Goal: Task Accomplishment & Management: Manage account settings

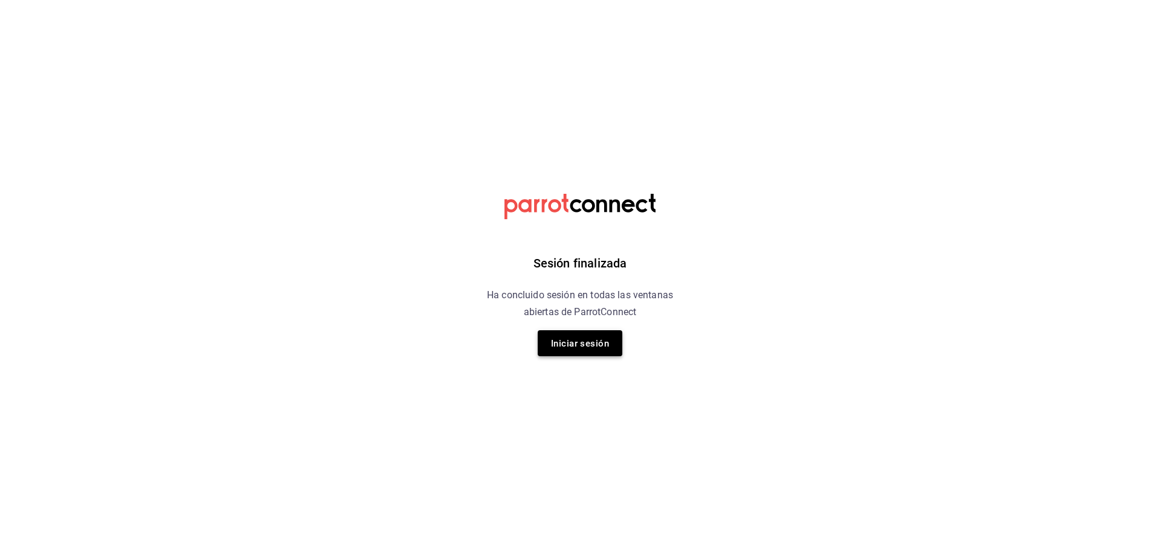
click at [585, 347] on font "Iniciar sesión" at bounding box center [580, 343] width 58 height 11
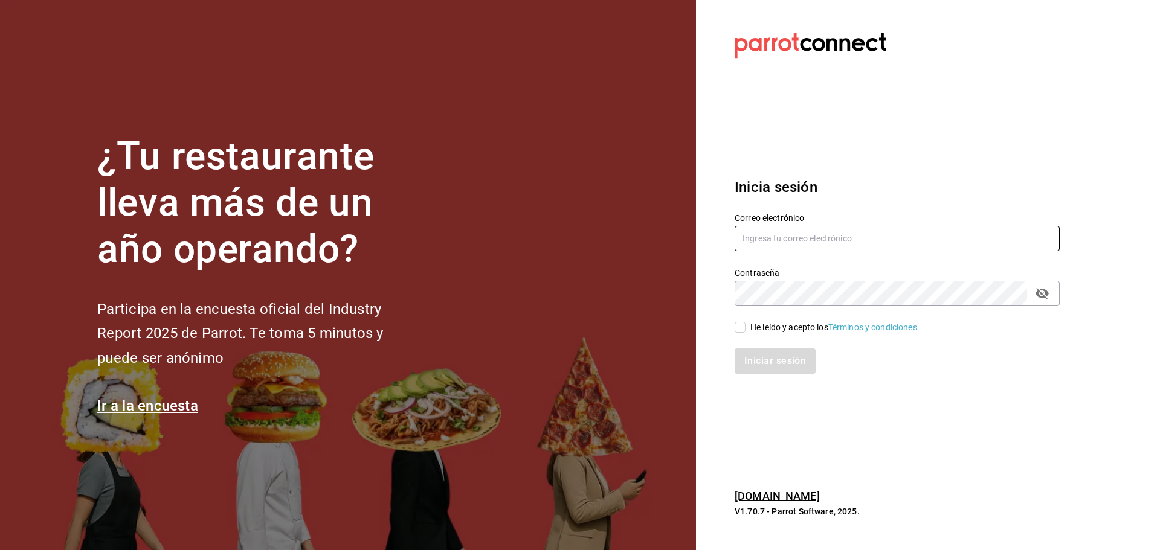
type input "[EMAIL_ADDRESS][DOMAIN_NAME]"
click at [740, 330] on input "He leído y acepto los Términos y condiciones." at bounding box center [740, 327] width 11 height 11
checkbox input "true"
click at [772, 361] on font "Iniciar sesión" at bounding box center [776, 360] width 62 height 11
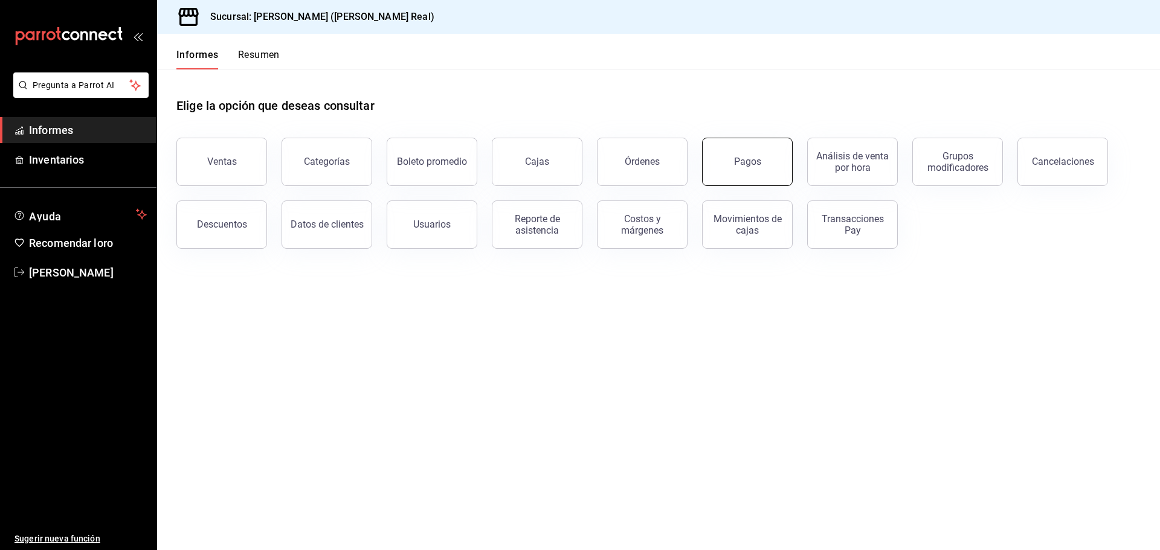
click at [764, 166] on button "Pagos" at bounding box center [747, 162] width 91 height 48
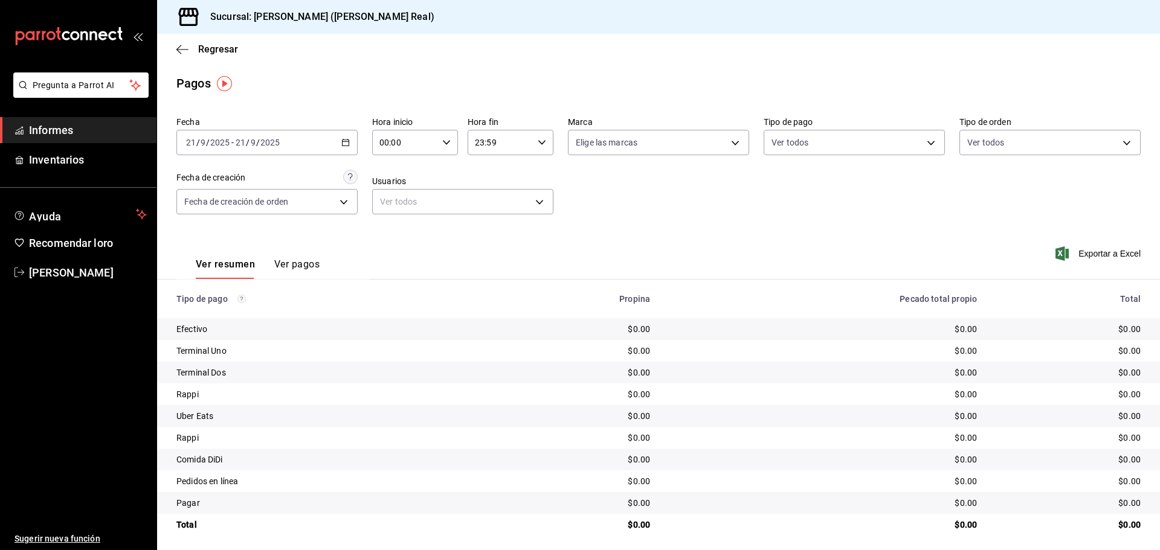
click at [526, 314] on th "Propina" at bounding box center [575, 299] width 170 height 39
click at [453, 440] on div "Rappi" at bounding box center [328, 438] width 304 height 12
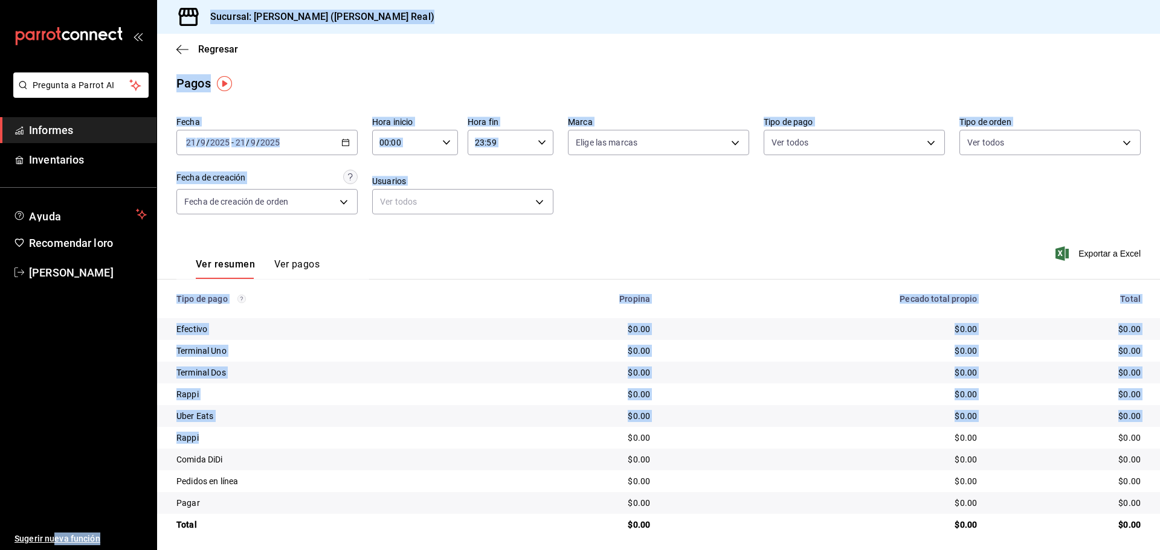
click at [202, 428] on div "Pregunta a Parrot AI Informes Inventarios Ayuda Recomendar loro Griselle García…" at bounding box center [580, 275] width 1160 height 550
click at [201, 428] on td "Rappi" at bounding box center [323, 438] width 333 height 22
click at [196, 440] on font "Rappi" at bounding box center [187, 438] width 22 height 10
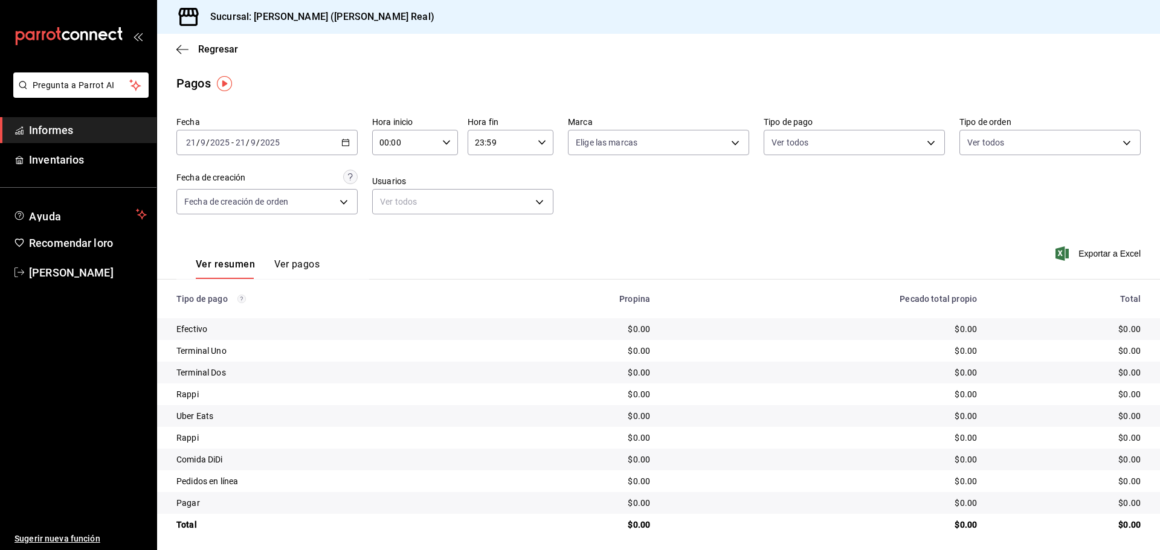
click at [342, 139] on icon "button" at bounding box center [345, 142] width 8 height 8
click at [216, 315] on font "Rango de fechas" at bounding box center [219, 315] width 64 height 10
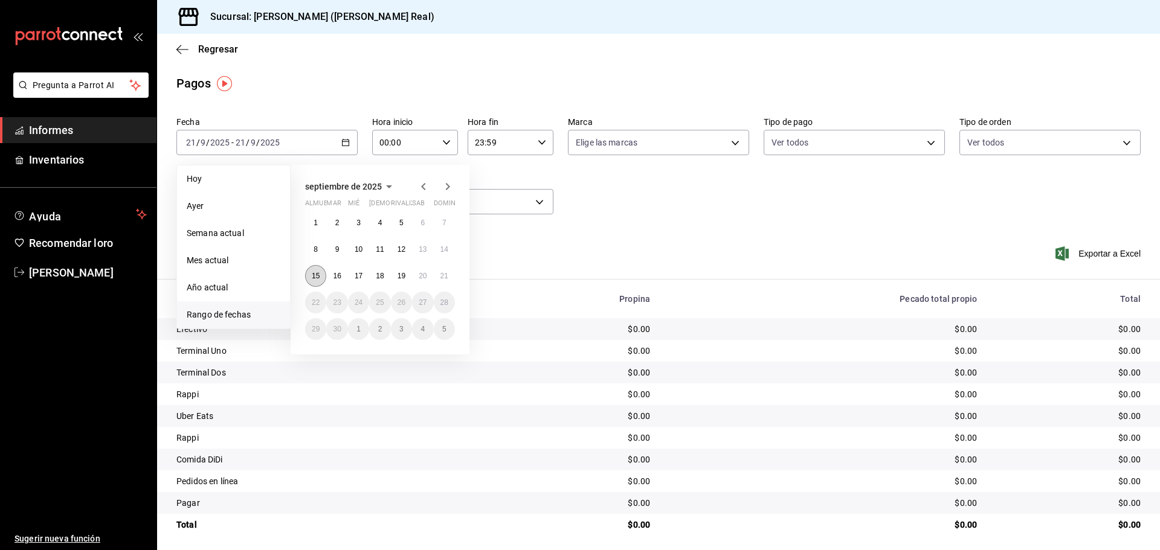
click at [317, 276] on font "15" at bounding box center [316, 276] width 8 height 8
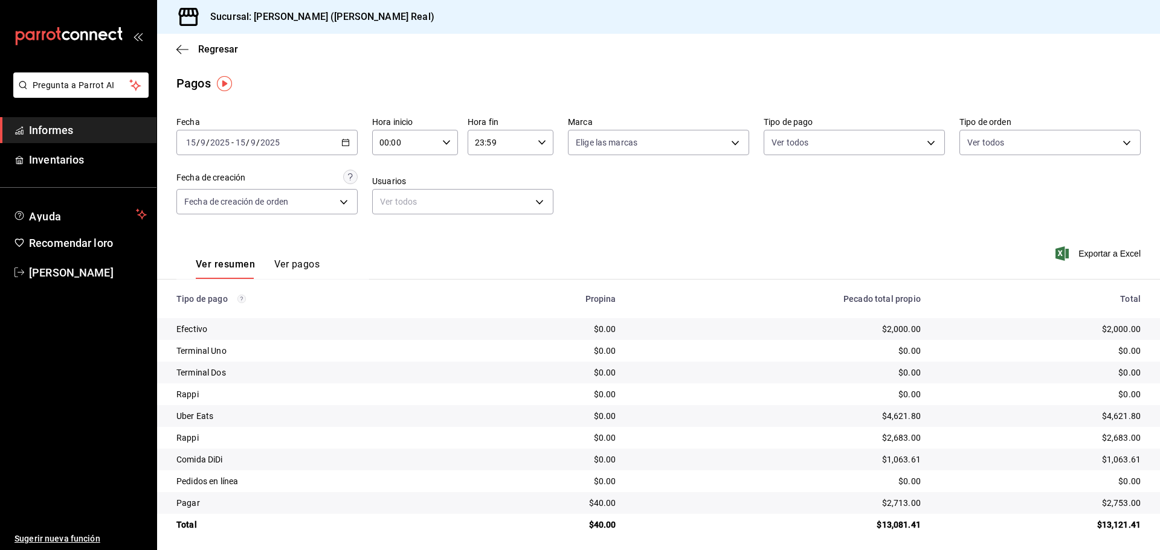
drag, startPoint x: 303, startPoint y: 263, endPoint x: 297, endPoint y: 260, distance: 6.5
click at [301, 262] on font "Ver pagos" at bounding box center [296, 264] width 45 height 11
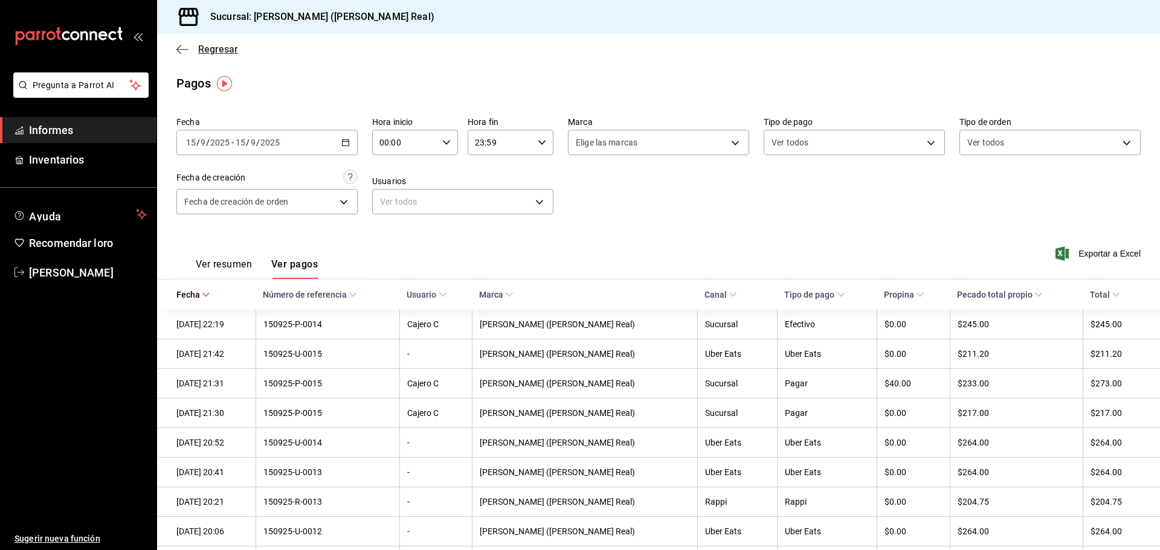
click at [215, 50] on font "Regresar" at bounding box center [218, 48] width 40 height 11
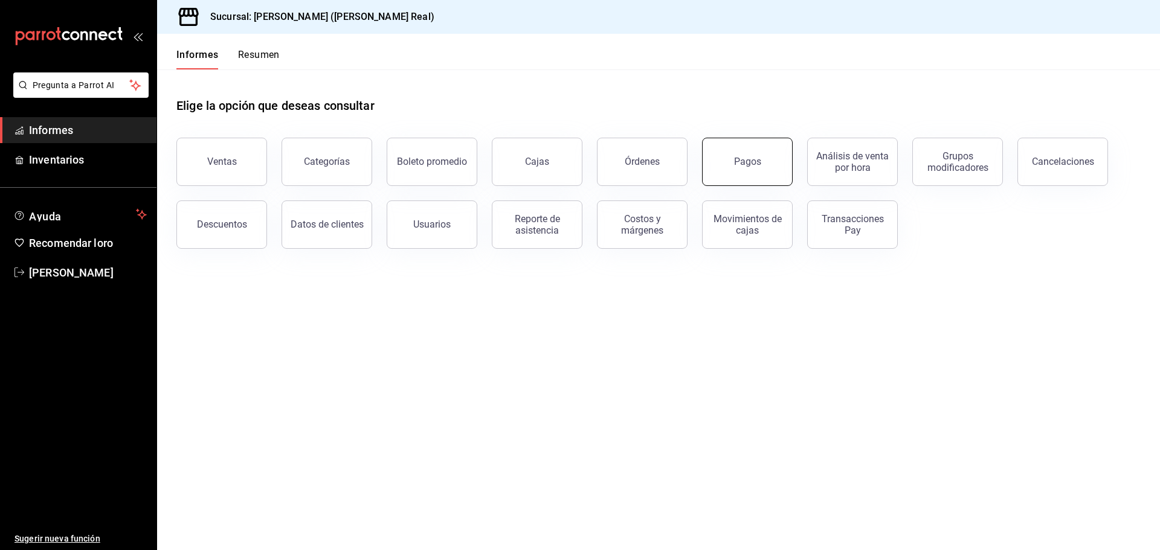
click at [743, 179] on button "Pagos" at bounding box center [747, 162] width 91 height 48
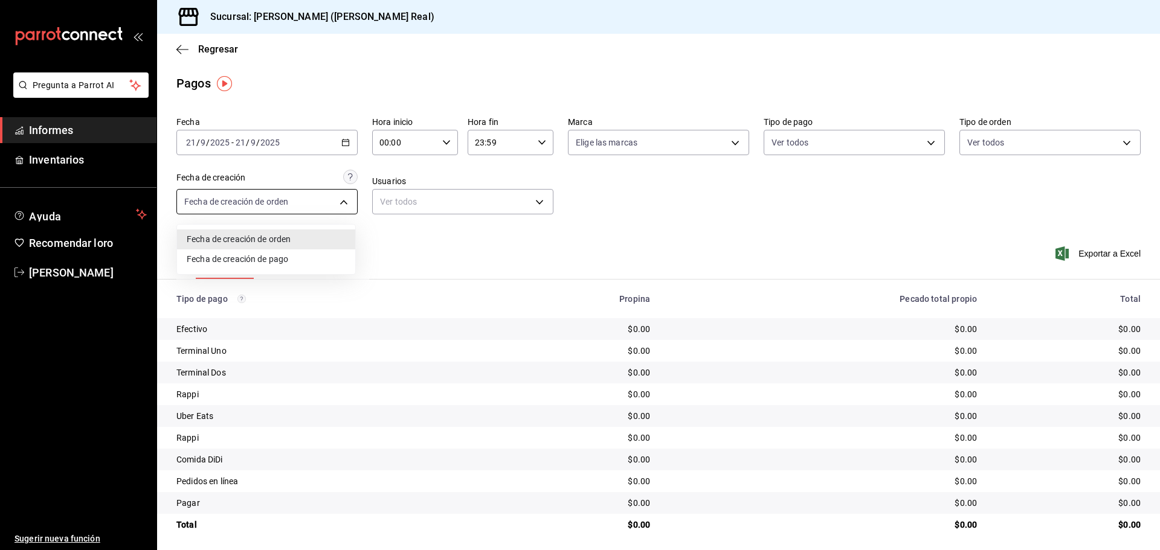
click at [345, 201] on body "Pregunta a Parrot AI Informes Inventarios Ayuda Recomendar loro Griselle García…" at bounding box center [580, 275] width 1160 height 550
click at [346, 143] on div at bounding box center [580, 275] width 1160 height 550
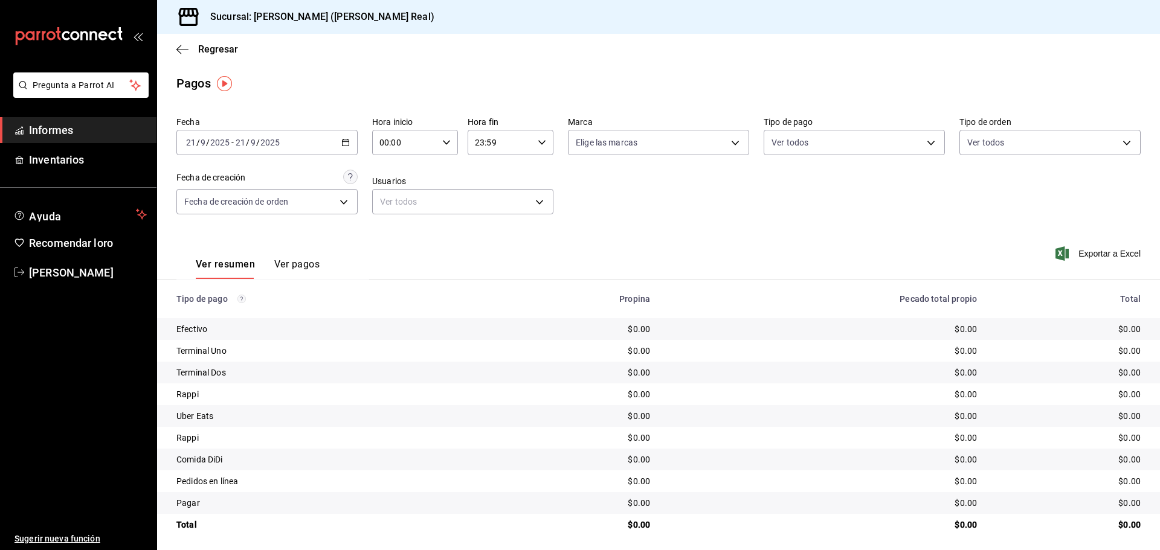
click at [346, 142] on \(Stroke\) "button" at bounding box center [345, 141] width 7 height 1
click at [228, 311] on font "Rango de fechas" at bounding box center [219, 315] width 64 height 10
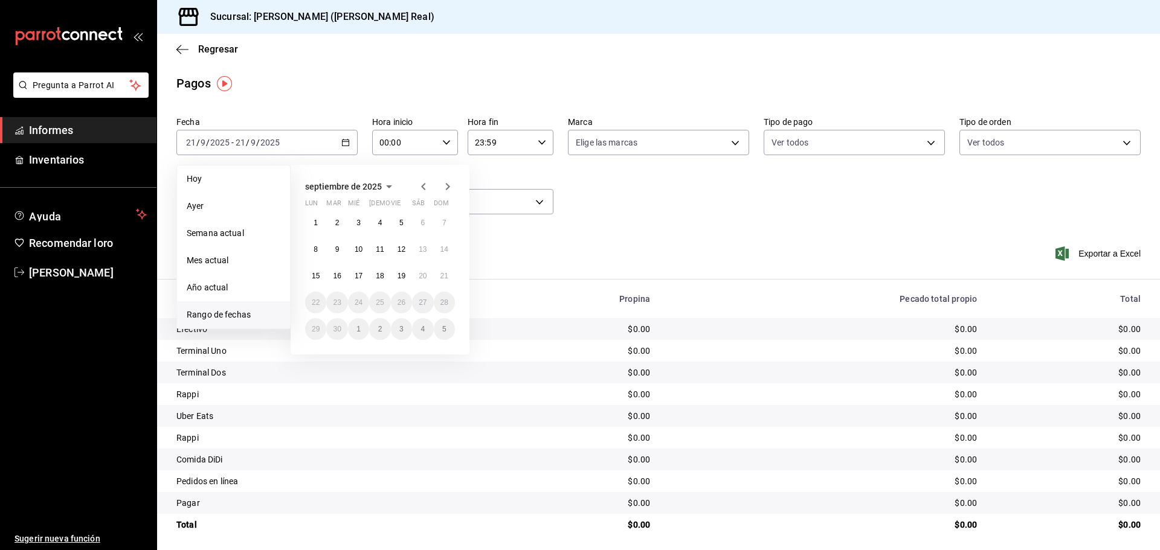
click at [228, 311] on span "Rango de fechas" at bounding box center [234, 315] width 94 height 13
click at [313, 277] on font "15" at bounding box center [316, 276] width 8 height 8
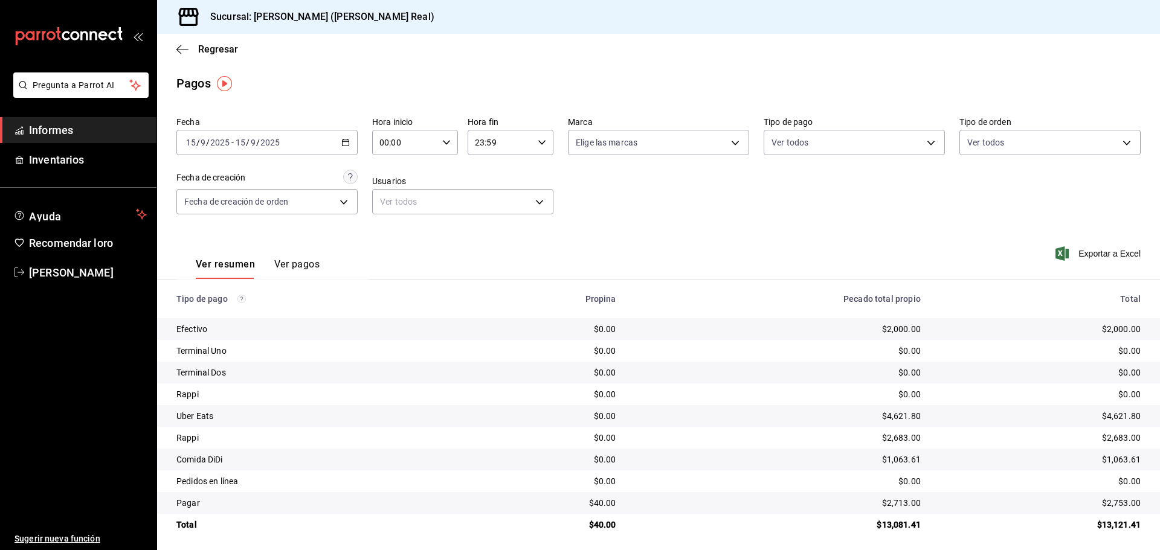
click at [306, 263] on font "Ver pagos" at bounding box center [296, 264] width 45 height 11
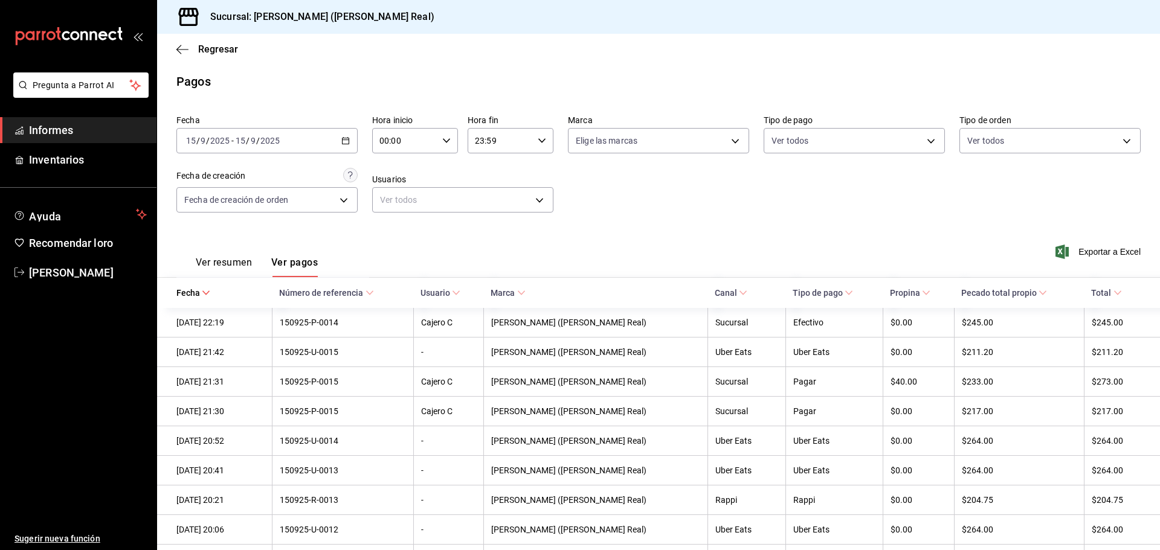
scroll to position [1, 0]
click at [218, 268] on font "Ver resumen" at bounding box center [224, 263] width 56 height 11
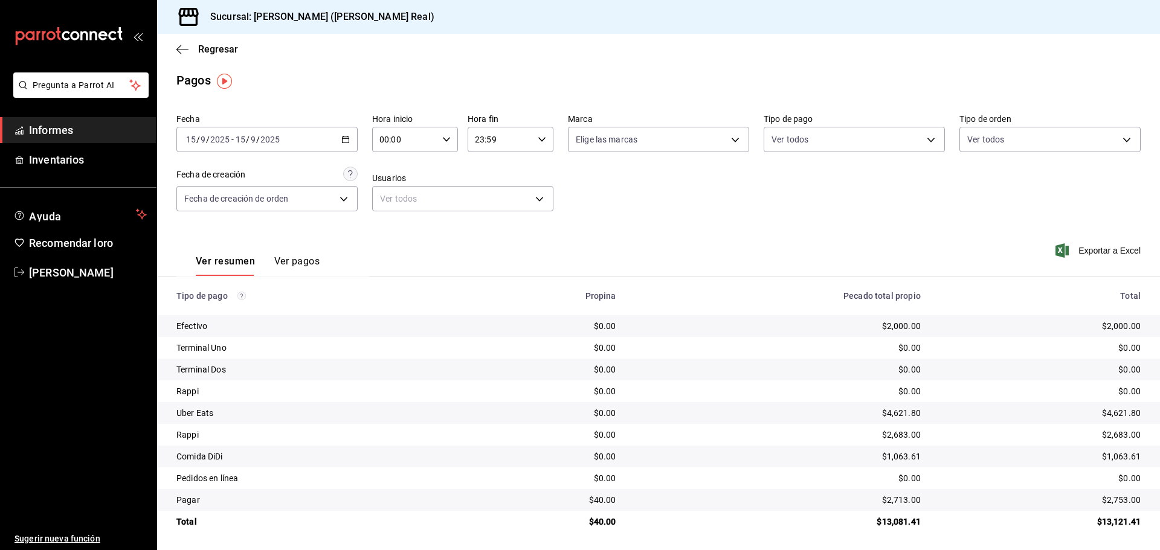
scroll to position [5, 0]
click at [342, 133] on icon "button" at bounding box center [345, 137] width 8 height 8
click at [342, 135] on \(Stroke\) "button" at bounding box center [345, 138] width 7 height 7
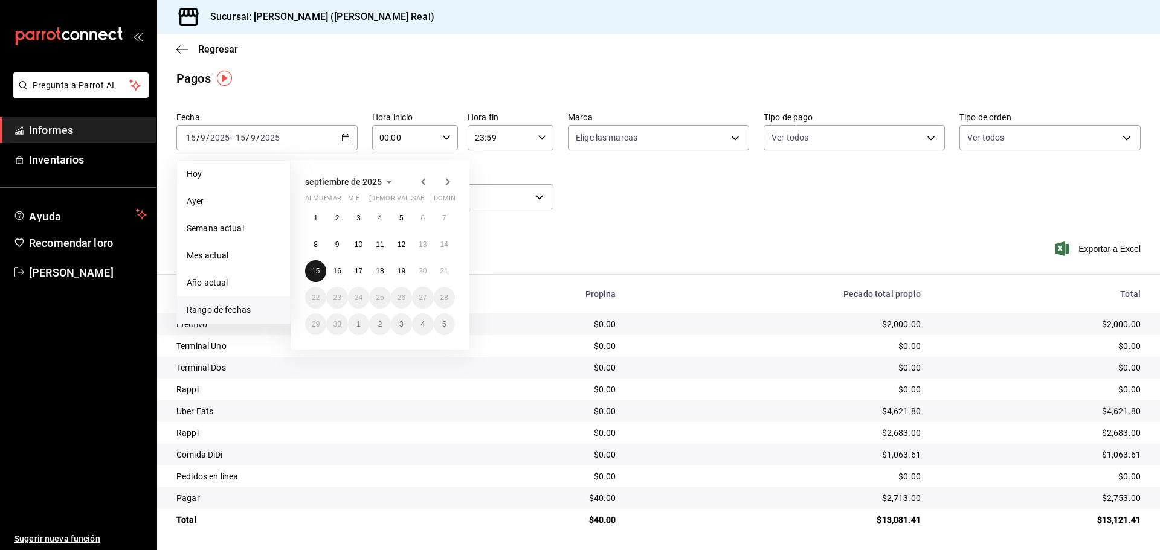
click at [315, 272] on font "15" at bounding box center [316, 271] width 8 height 8
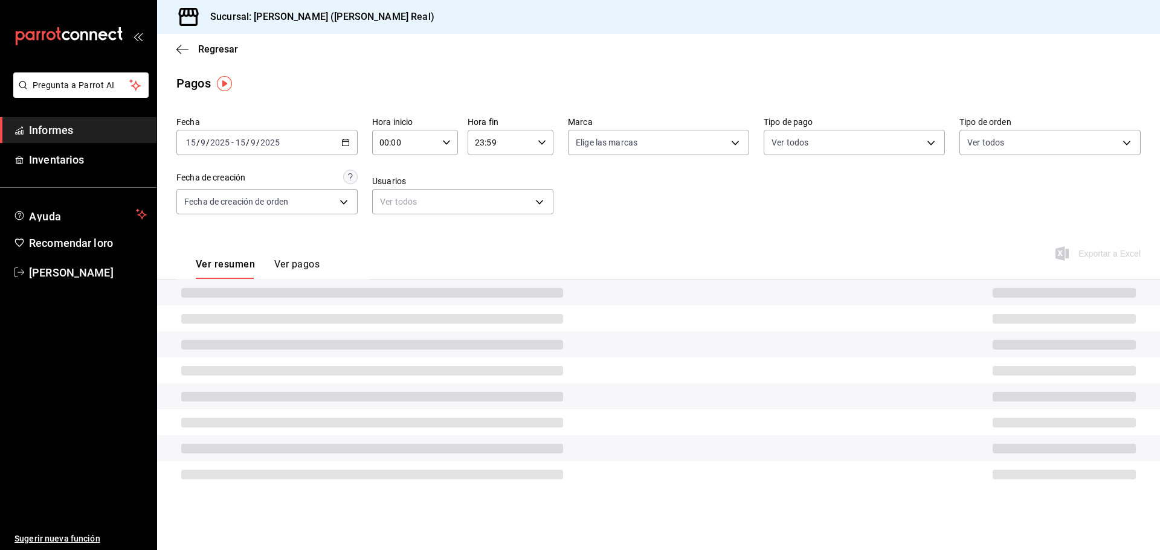
scroll to position [0, 0]
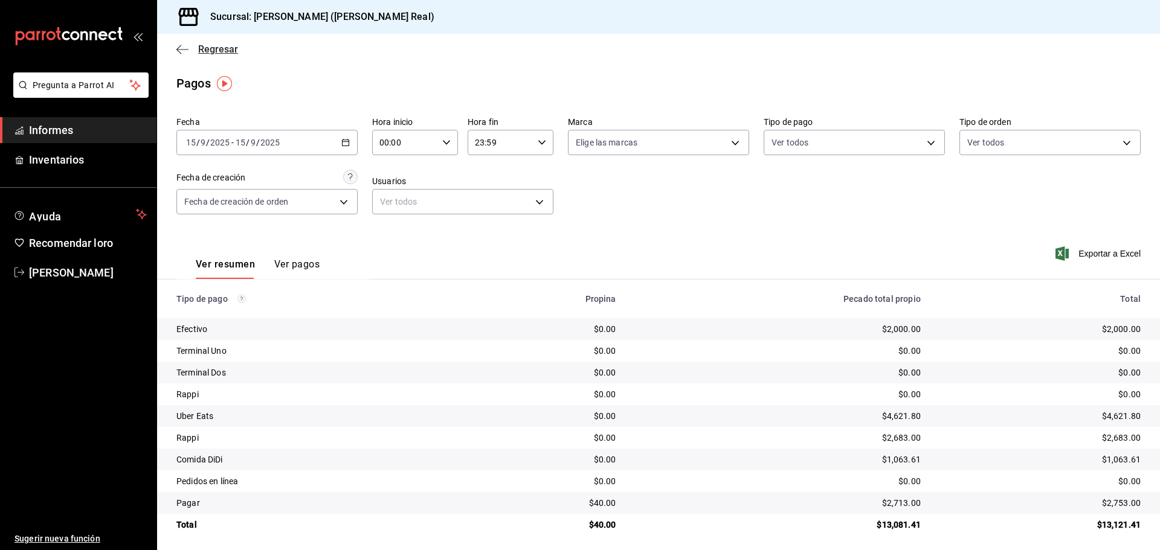
click at [181, 46] on icon "button" at bounding box center [178, 49] width 5 height 9
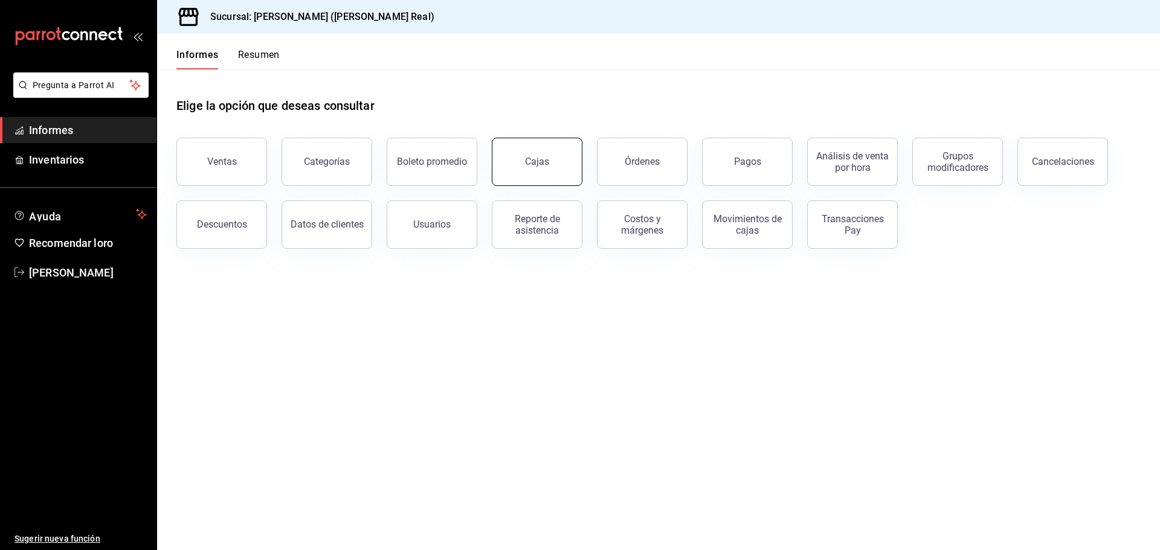
click at [554, 162] on link "Cajas" at bounding box center [537, 162] width 91 height 48
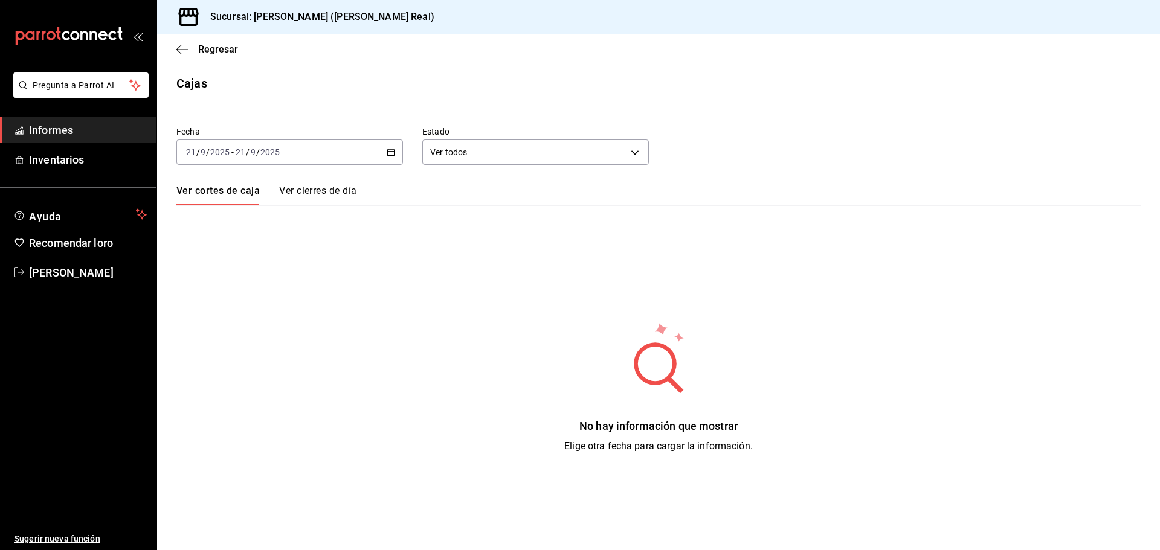
click at [385, 156] on div "2025-09-21 21 / 9 / 2025 - 2025-09-21 21 / 9 / 2025" at bounding box center [289, 152] width 227 height 25
click at [387, 156] on div "2025-09-21 21 / 9 / 2025 - 2025-09-21 21 / 9 / 2025" at bounding box center [289, 152] width 227 height 25
click at [239, 323] on font "Rango de fechas" at bounding box center [219, 325] width 64 height 10
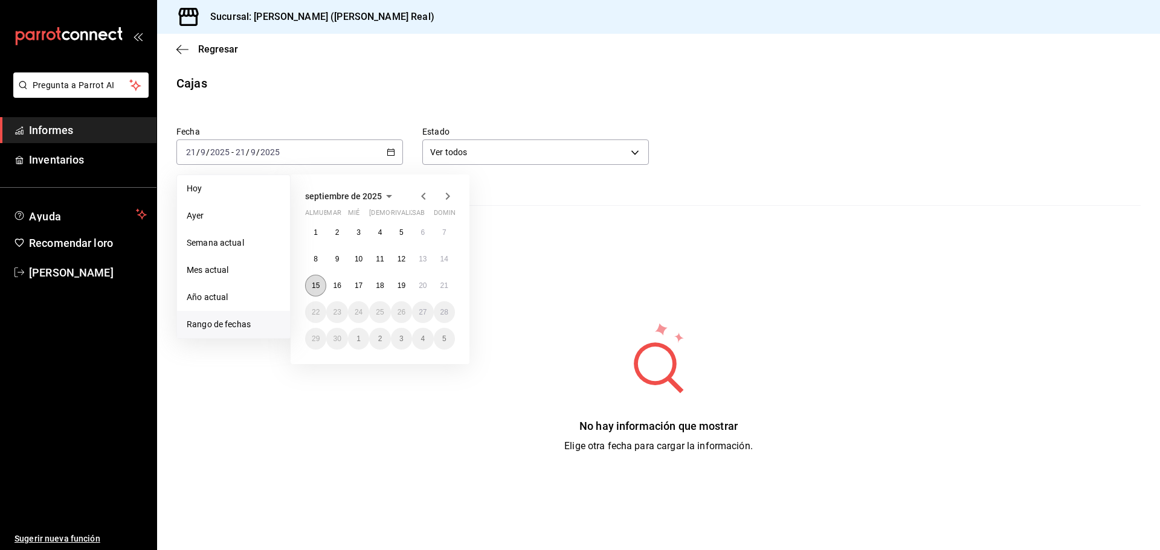
click at [316, 285] on font "15" at bounding box center [316, 285] width 8 height 8
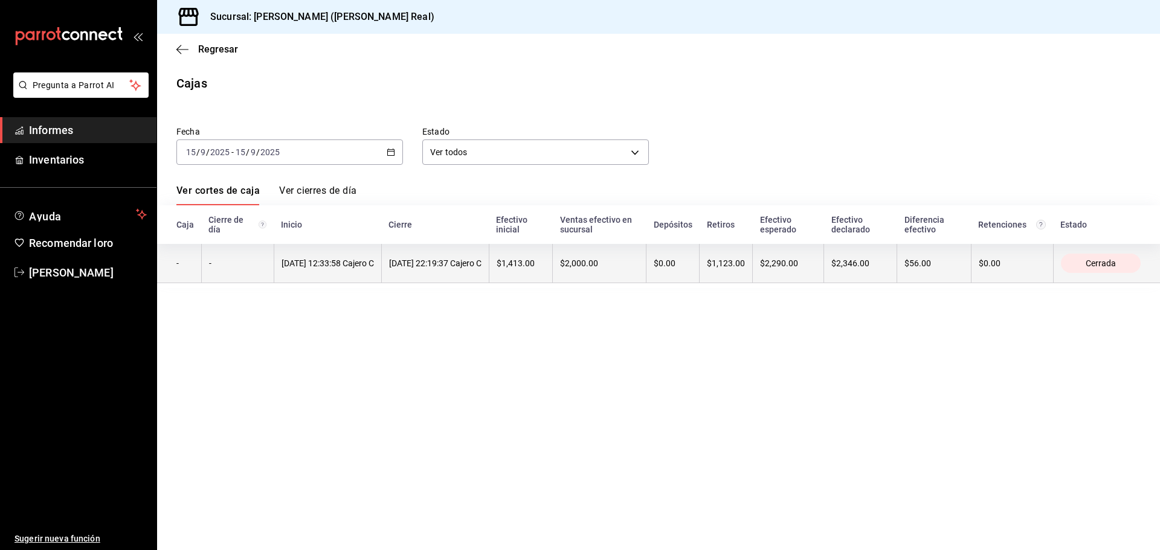
click at [745, 264] on font "$1,123.00" at bounding box center [726, 264] width 38 height 10
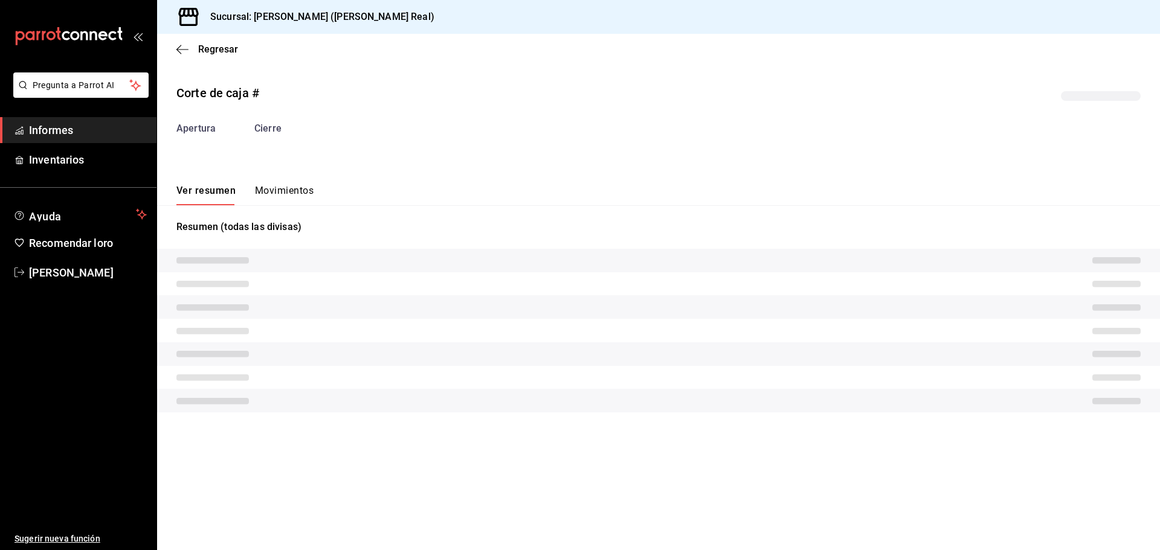
click at [284, 189] on div "Corte de caja # Apertura Cierre Ver resumen Movimientos Resumen (todas las divi…" at bounding box center [658, 250] width 1003 height 353
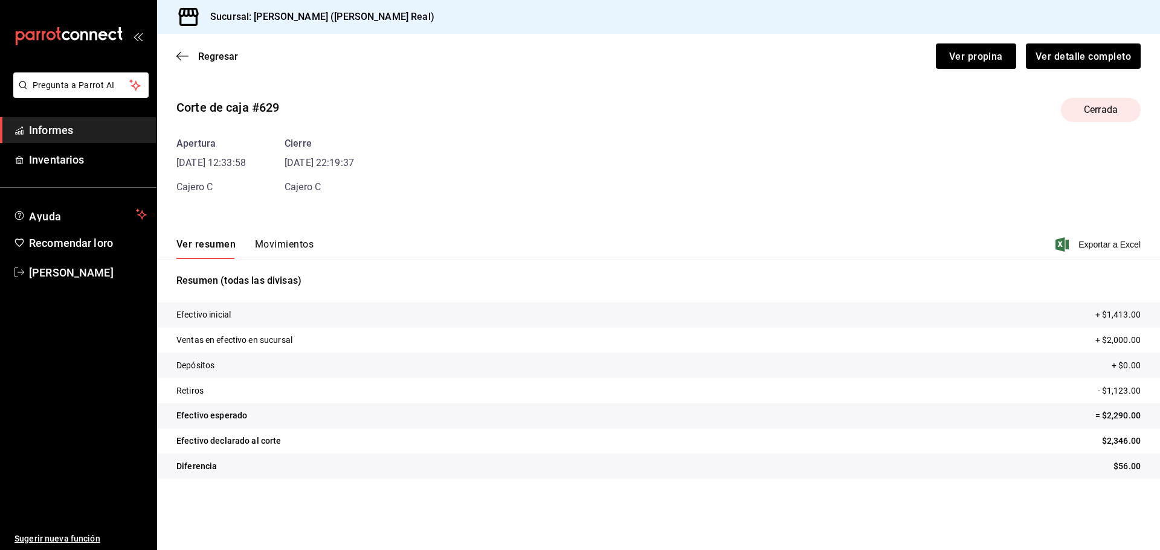
click at [295, 241] on div "Ver resumen Movimientos Exportar a Excel" at bounding box center [658, 241] width 1003 height 36
click at [295, 242] on font "Movimientos" at bounding box center [284, 244] width 59 height 11
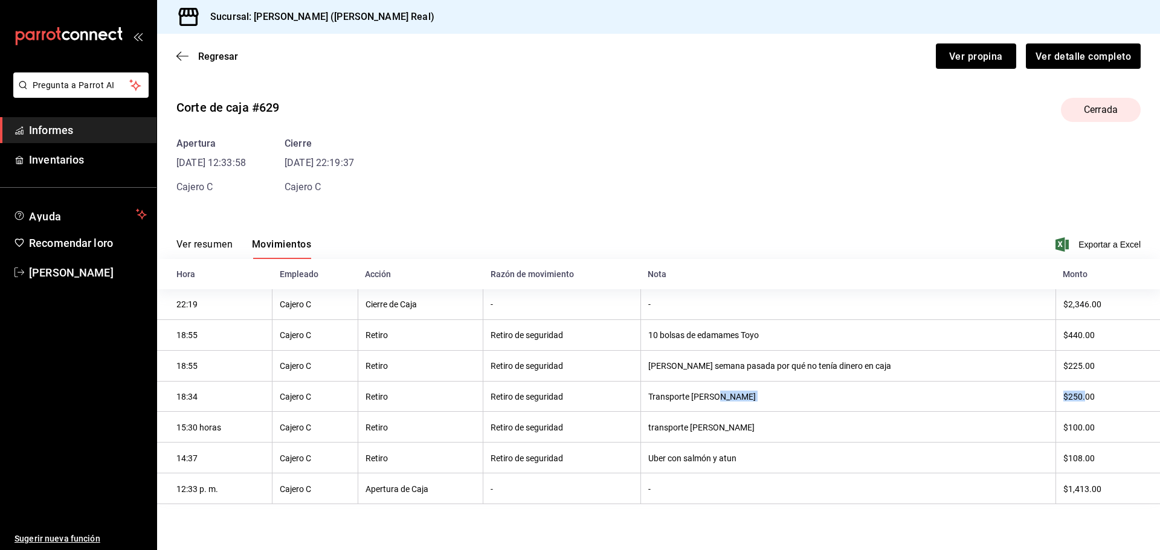
drag, startPoint x: 1064, startPoint y: 405, endPoint x: 1083, endPoint y: 409, distance: 19.2
click at [1083, 409] on tr "18:34 Cajero C Retiro Retiro de seguridad Transporte Carlos $250.00" at bounding box center [658, 396] width 1003 height 31
click at [1078, 419] on th "$100.00" at bounding box center [1107, 427] width 104 height 31
click at [1071, 455] on font "$108.00" at bounding box center [1078, 459] width 31 height 10
click at [178, 51] on icon "button" at bounding box center [182, 56] width 12 height 11
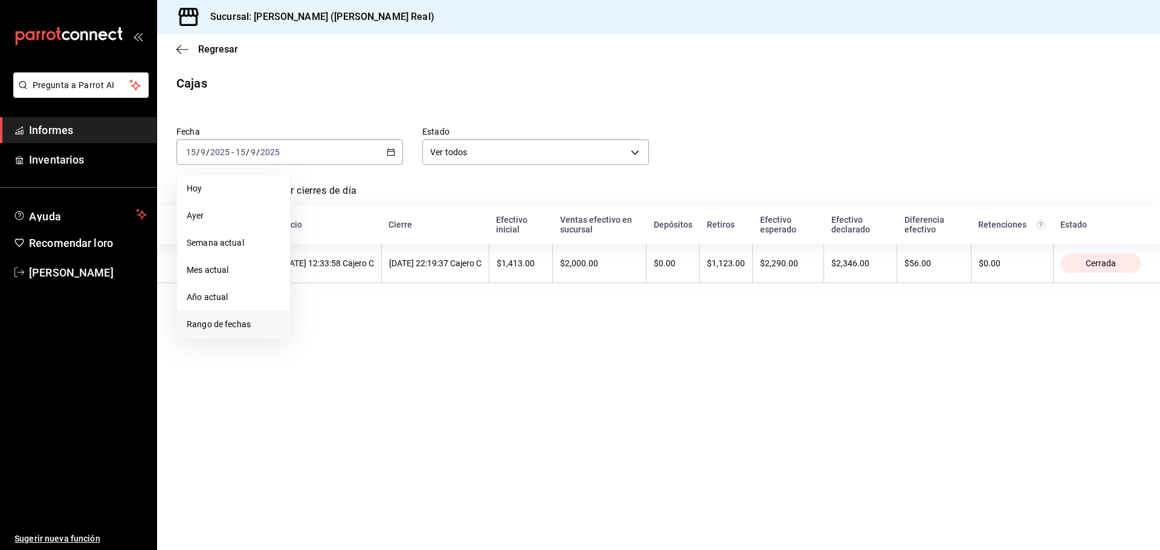
click at [230, 321] on font "Rango de fechas" at bounding box center [219, 325] width 64 height 10
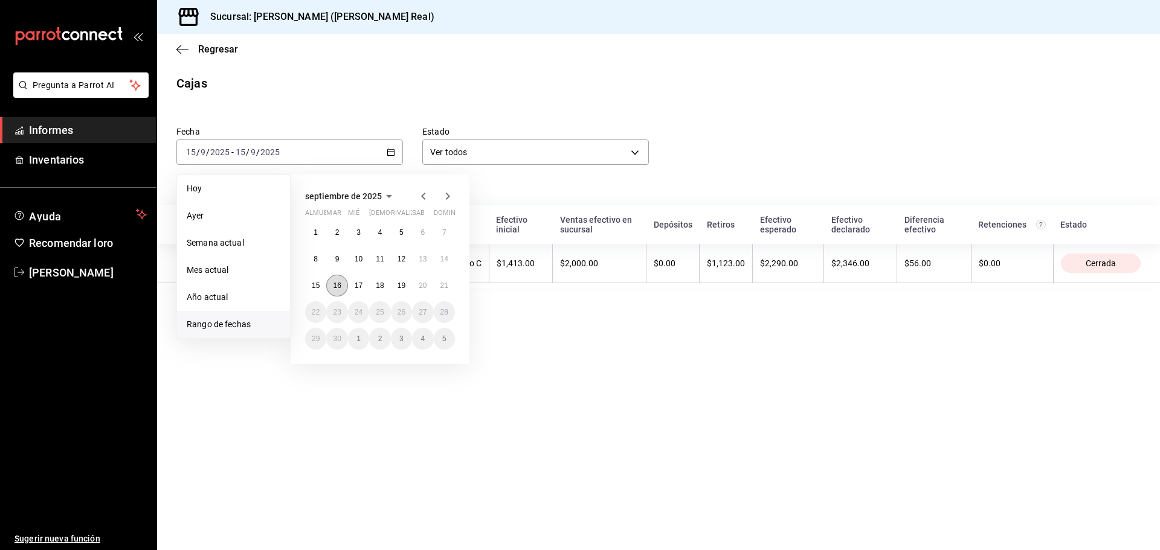
click at [336, 291] on button "16" at bounding box center [336, 286] width 21 height 22
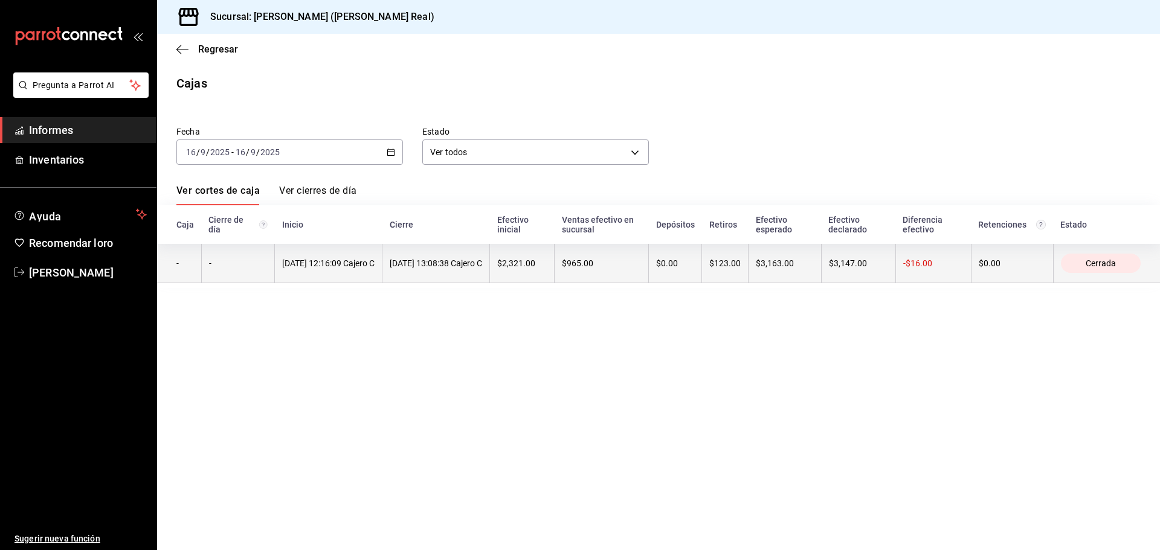
click at [741, 263] on font "$123.00" at bounding box center [724, 264] width 31 height 10
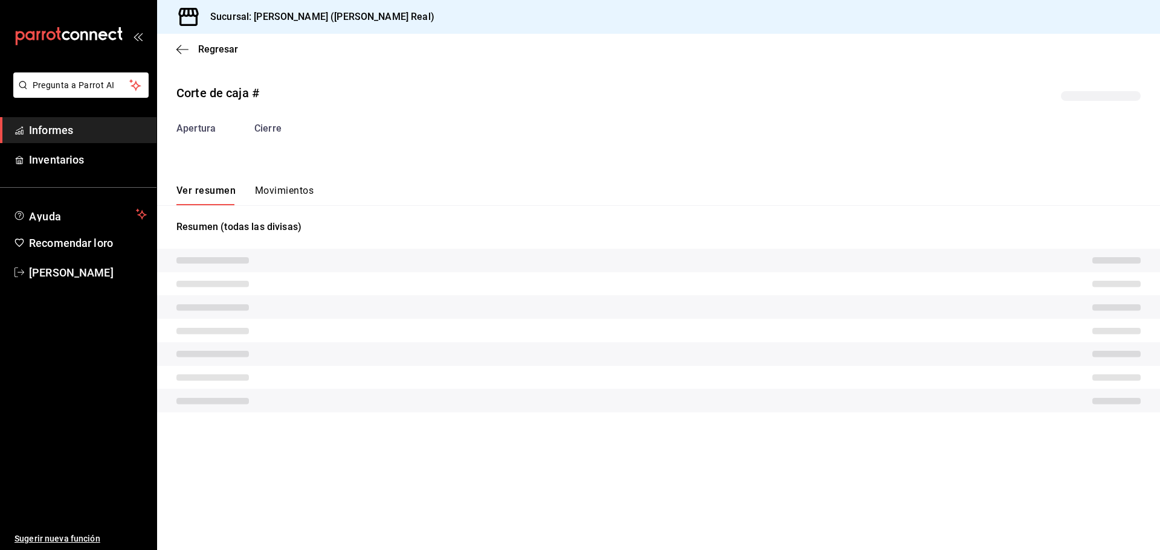
click at [295, 185] on div "Corte de caja # Apertura Cierre Ver resumen Movimientos Resumen (todas las divi…" at bounding box center [658, 250] width 1003 height 353
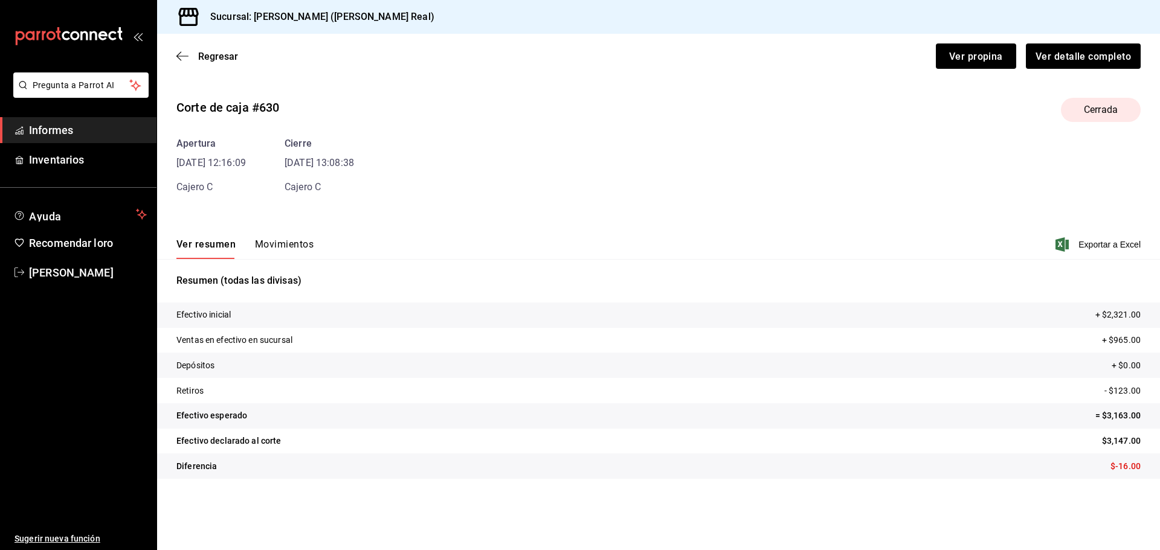
click at [295, 245] on font "Movimientos" at bounding box center [284, 244] width 59 height 11
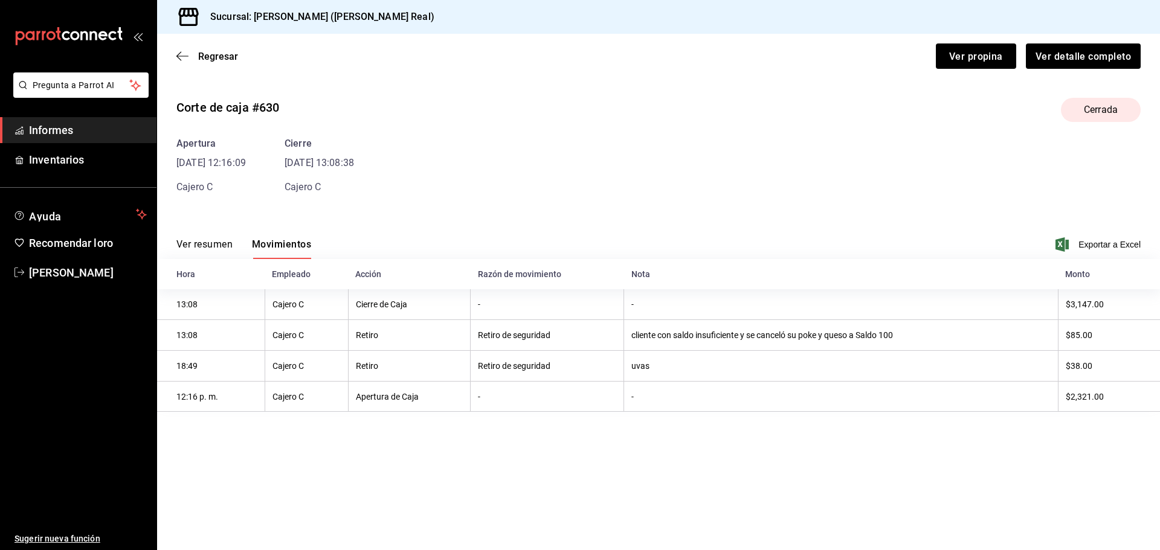
drag, startPoint x: 841, startPoint y: 213, endPoint x: 886, endPoint y: 212, distance: 45.3
drag, startPoint x: 886, startPoint y: 212, endPoint x: 659, endPoint y: 396, distance: 292.1
click at [659, 396] on th "-" at bounding box center [841, 396] width 434 height 31
click at [184, 59] on icon "button" at bounding box center [182, 56] width 12 height 11
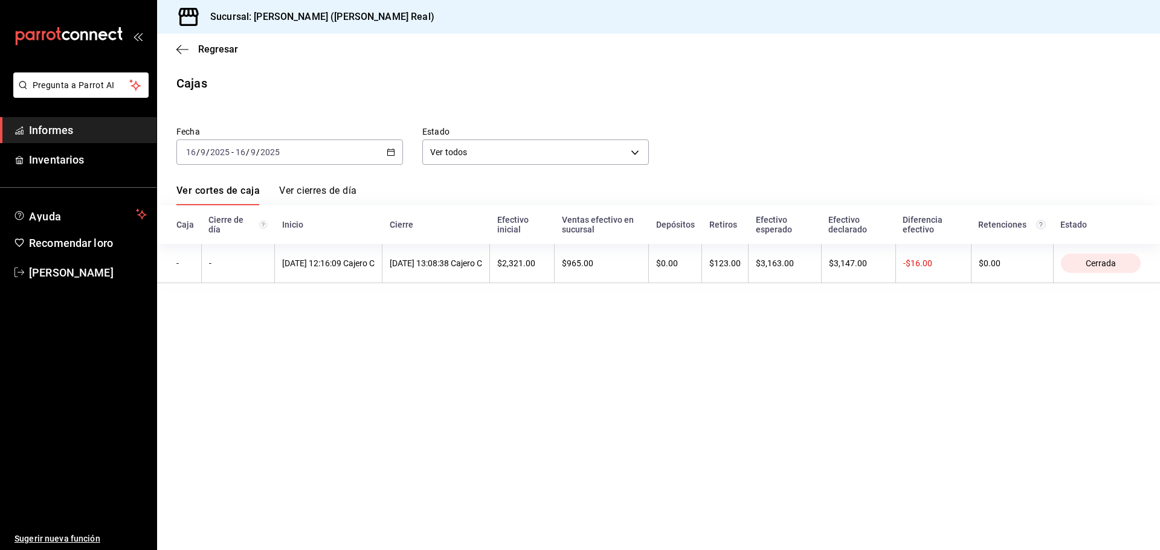
click at [384, 149] on div "2025-09-16 16 / 9 / 2025 - 2025-09-16 16 / 9 / 2025" at bounding box center [289, 152] width 227 height 25
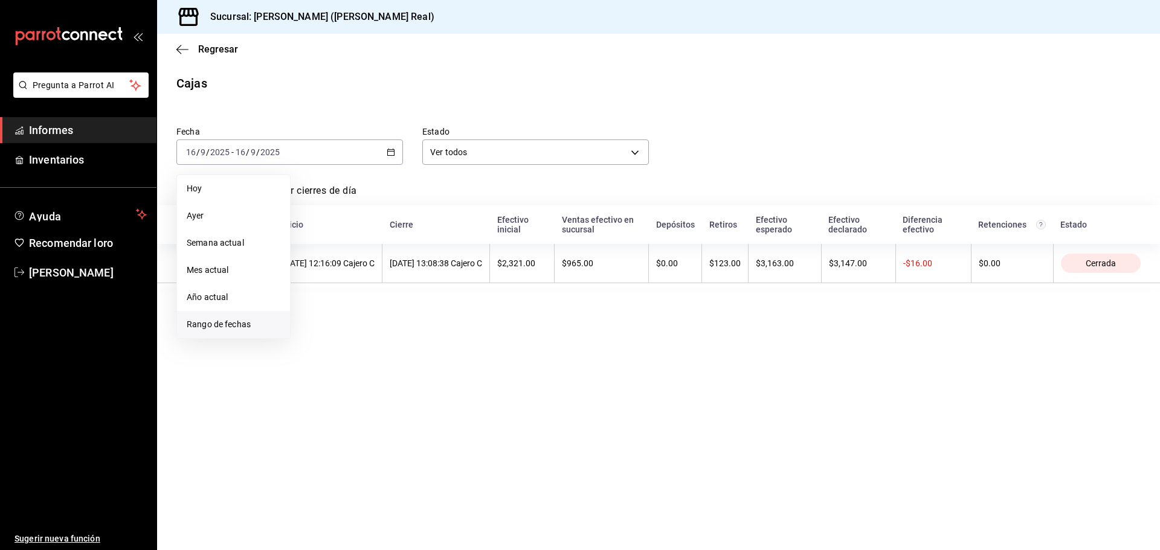
click at [223, 327] on font "Rango de fechas" at bounding box center [219, 325] width 64 height 10
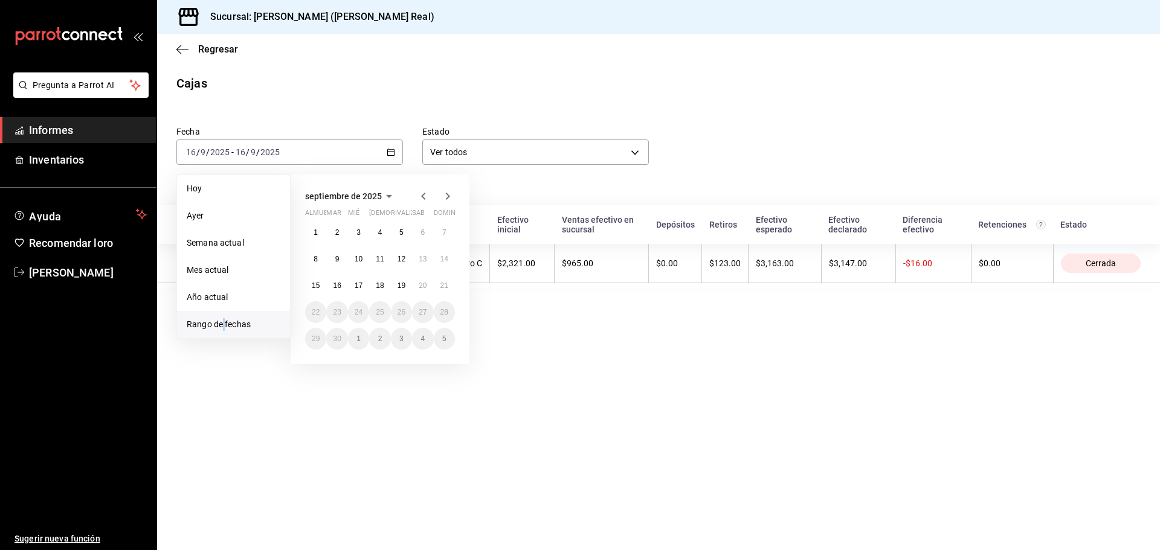
click at [225, 327] on font "Rango de fechas" at bounding box center [219, 325] width 64 height 10
click at [359, 282] on font "17" at bounding box center [359, 285] width 8 height 8
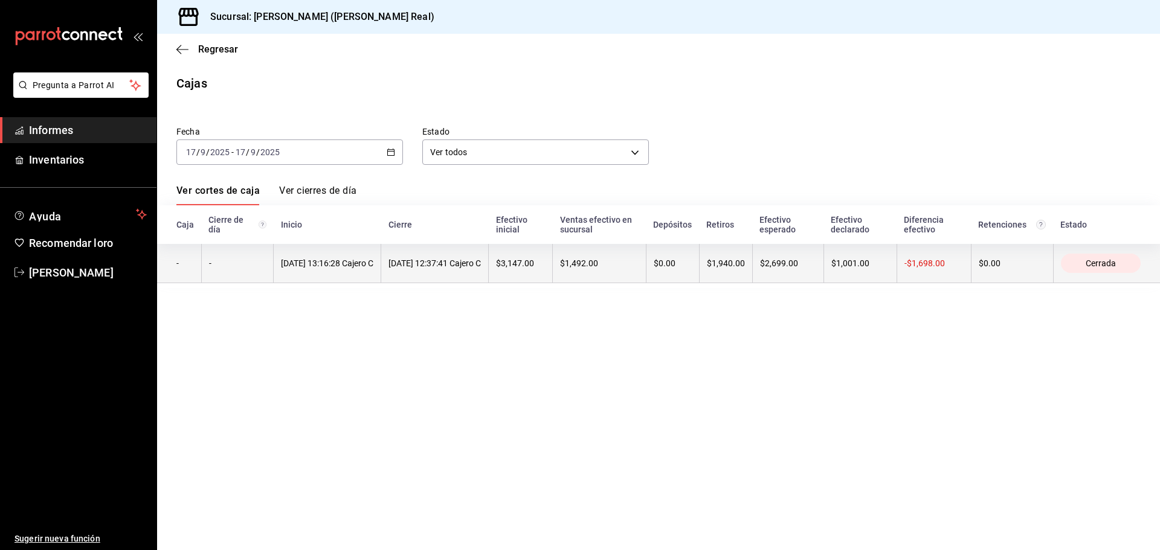
click at [735, 270] on th "$1,940.00" at bounding box center [725, 263] width 53 height 39
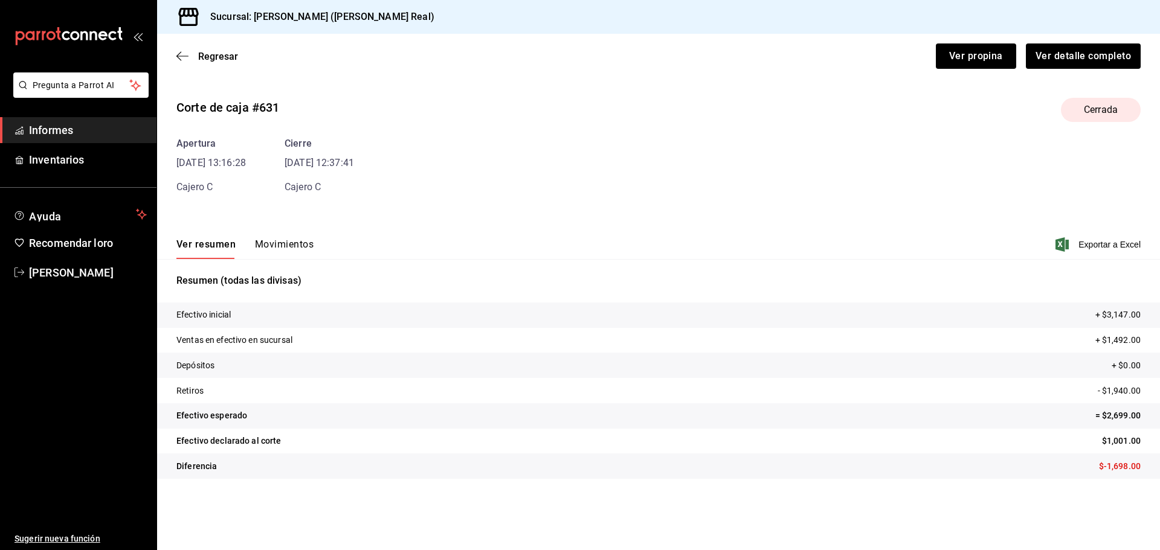
click at [307, 191] on span "Cajero C" at bounding box center [302, 186] width 36 height 11
click at [292, 245] on font "Movimientos" at bounding box center [284, 244] width 59 height 11
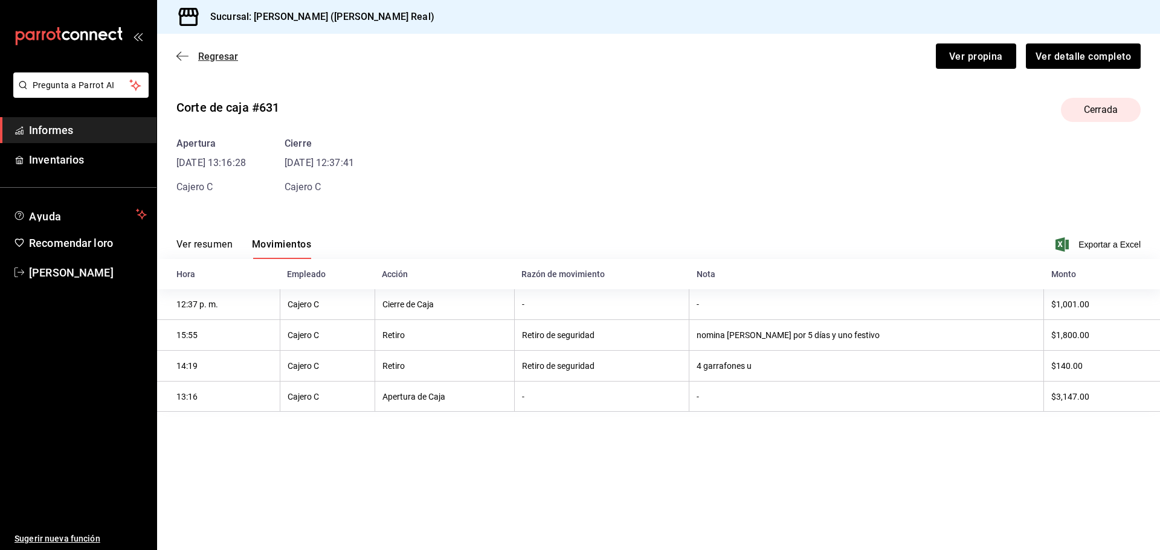
click at [182, 53] on icon "button" at bounding box center [182, 56] width 12 height 11
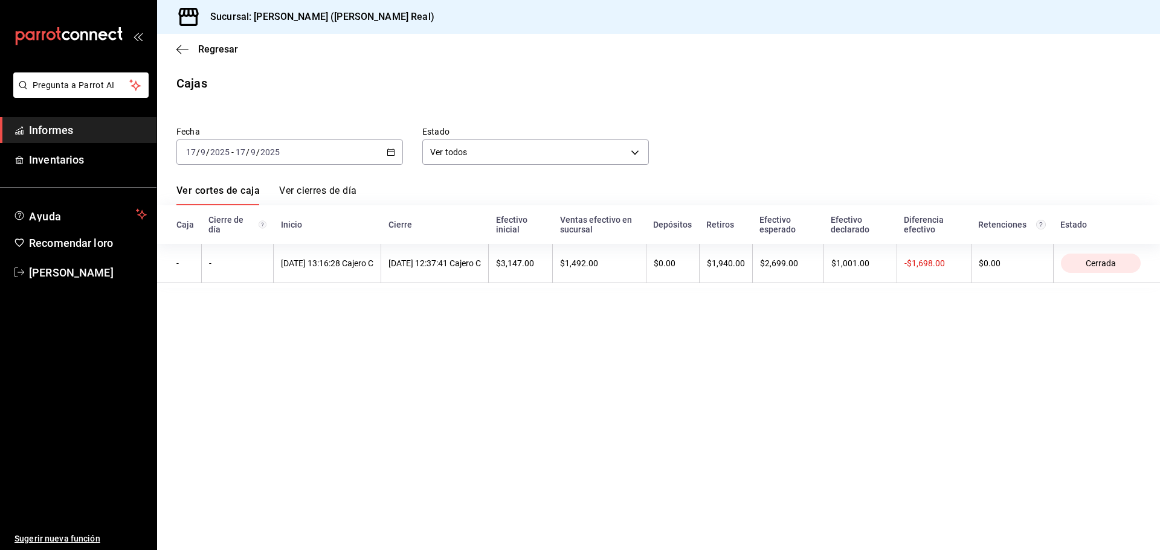
click at [391, 152] on icon "button" at bounding box center [391, 152] width 8 height 8
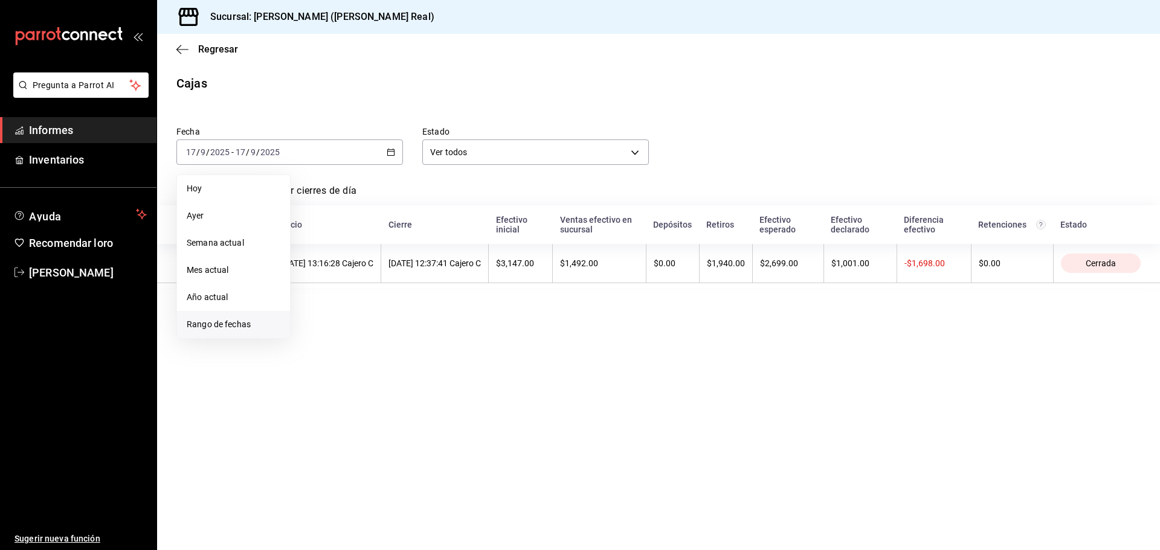
click at [226, 323] on font "Rango de fechas" at bounding box center [219, 325] width 64 height 10
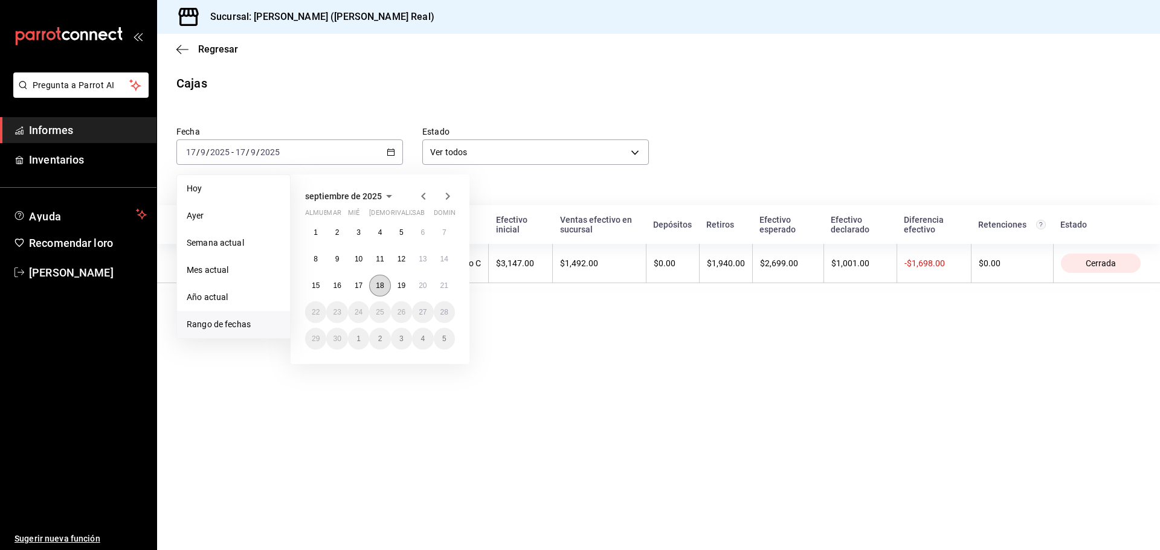
click at [380, 283] on font "18" at bounding box center [380, 285] width 8 height 8
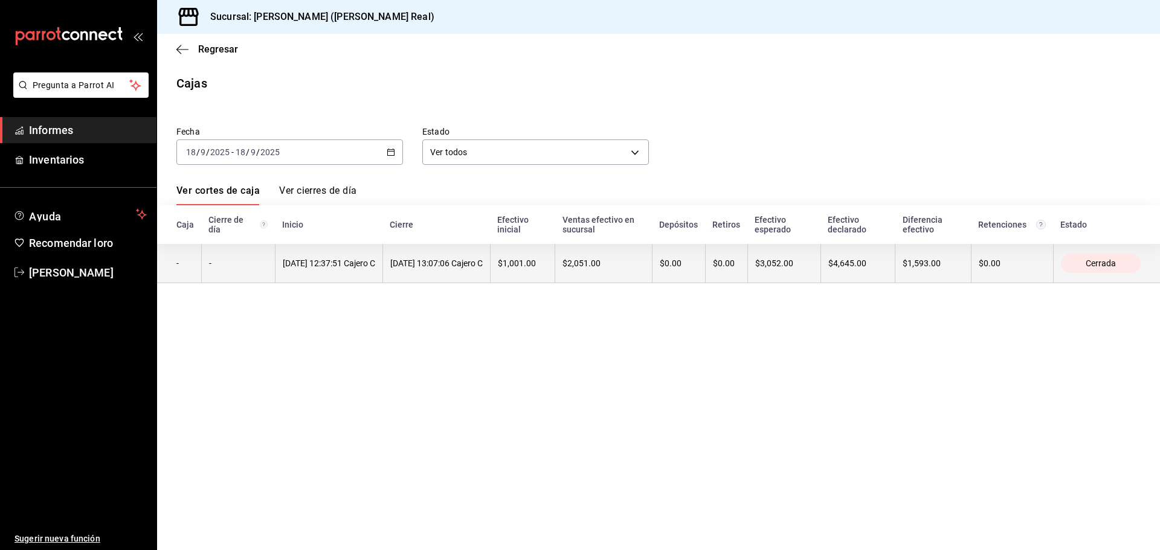
click at [735, 262] on font "$0.00" at bounding box center [724, 264] width 22 height 10
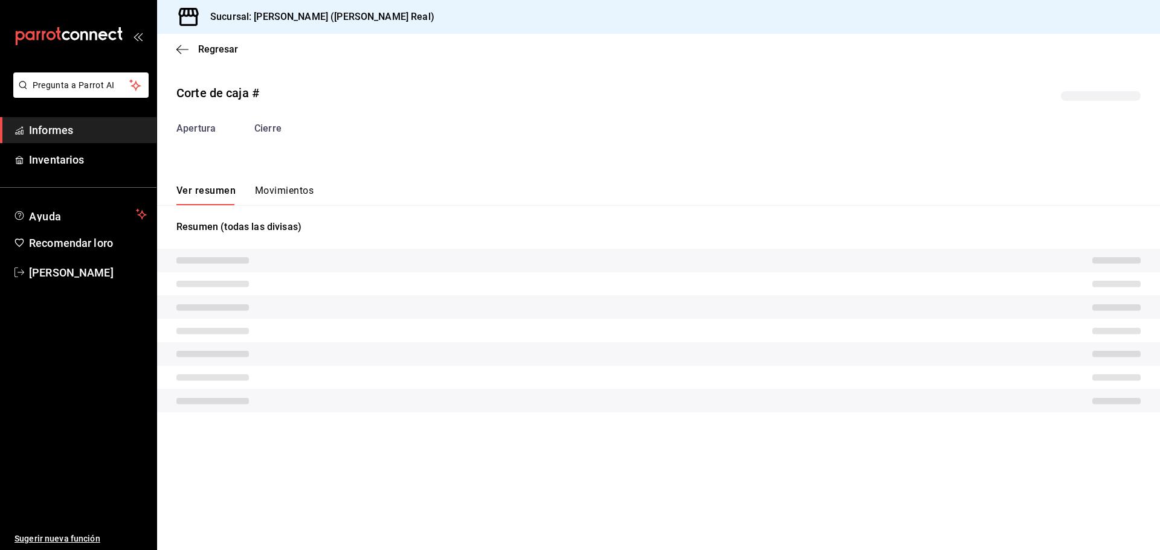
click at [292, 190] on font "Movimientos" at bounding box center [284, 190] width 59 height 11
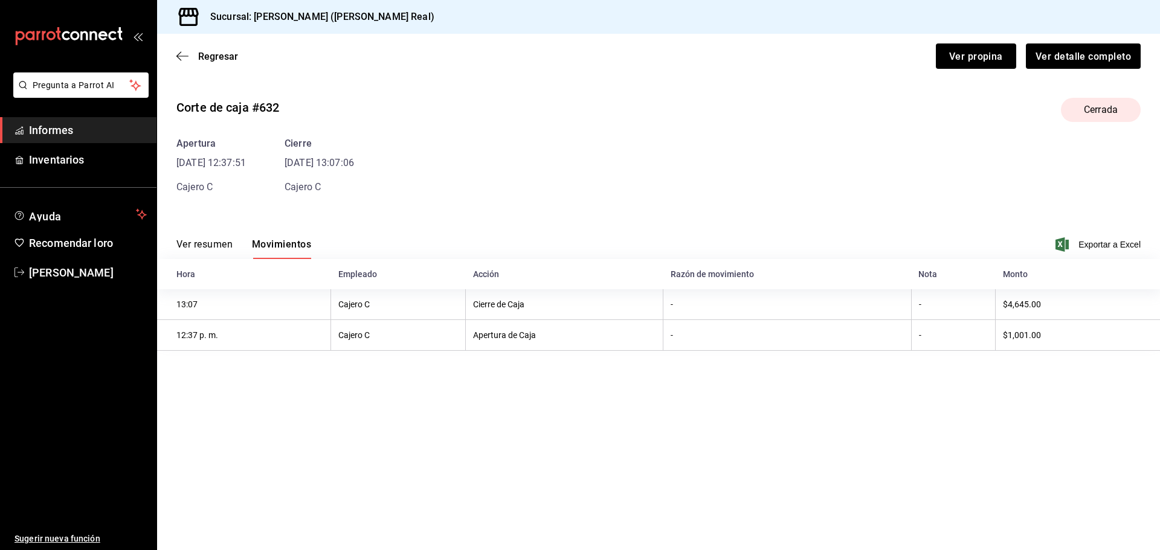
click at [485, 76] on div "Regresar Ver propina Ver detalle completo" at bounding box center [658, 56] width 1003 height 45
click at [179, 57] on icon "button" at bounding box center [182, 56] width 12 height 11
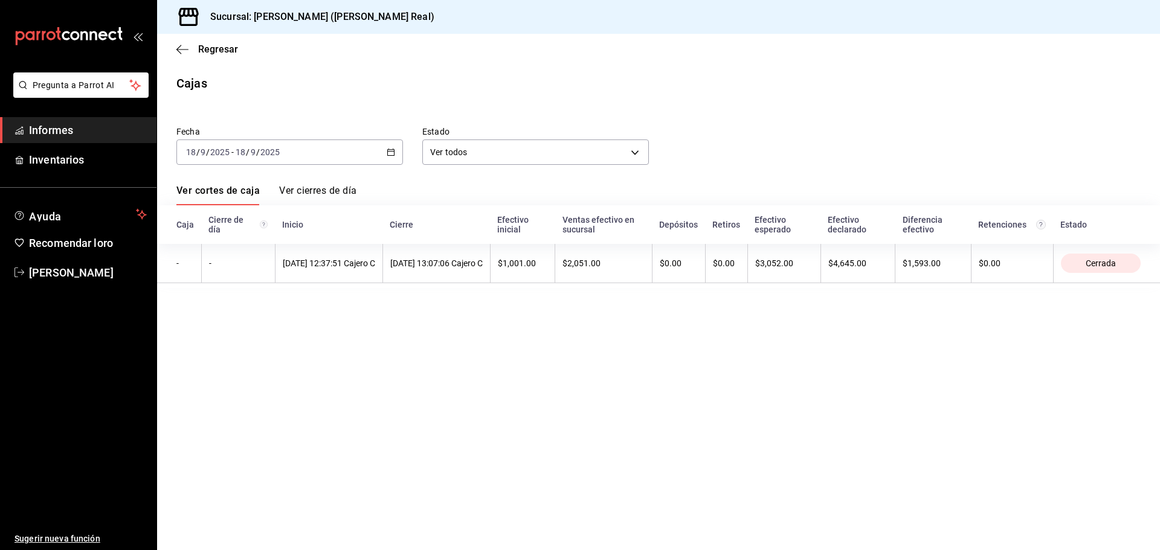
click at [393, 155] on icon "button" at bounding box center [391, 152] width 8 height 8
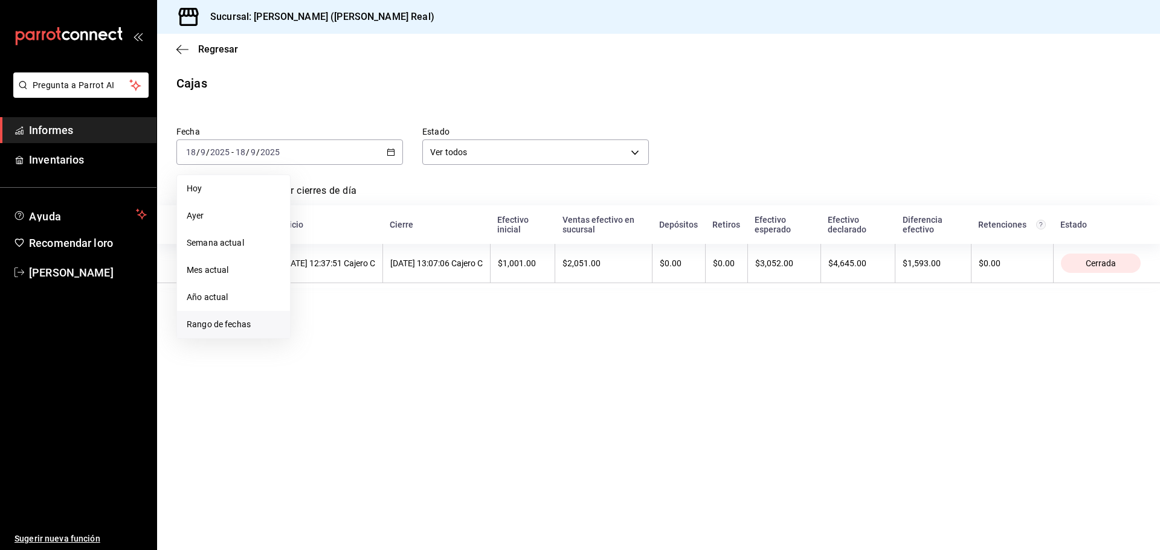
click at [241, 318] on span "Rango de fechas" at bounding box center [234, 324] width 94 height 13
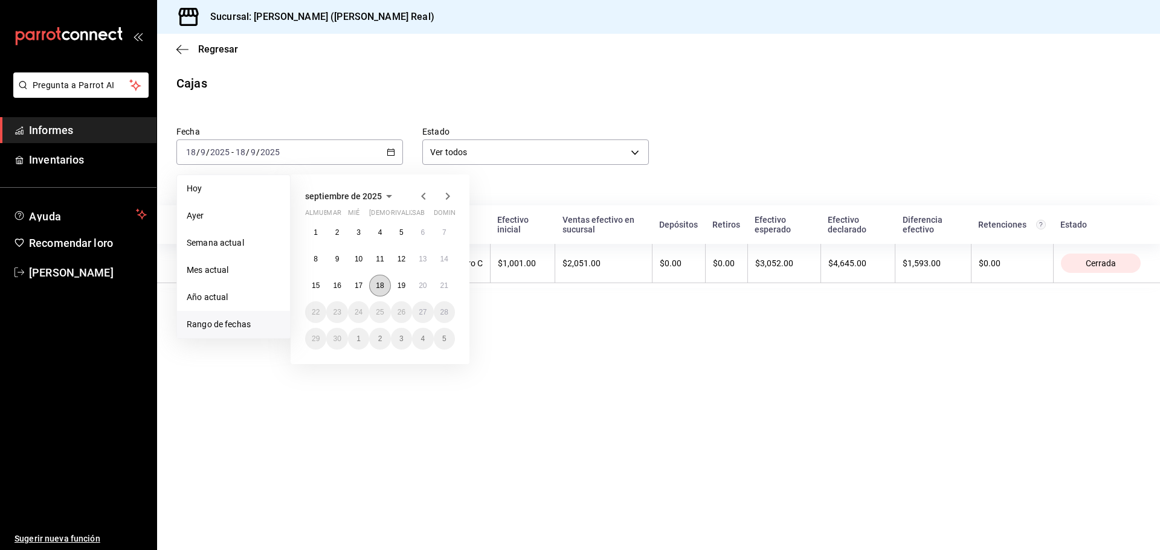
click at [381, 283] on font "18" at bounding box center [380, 285] width 8 height 8
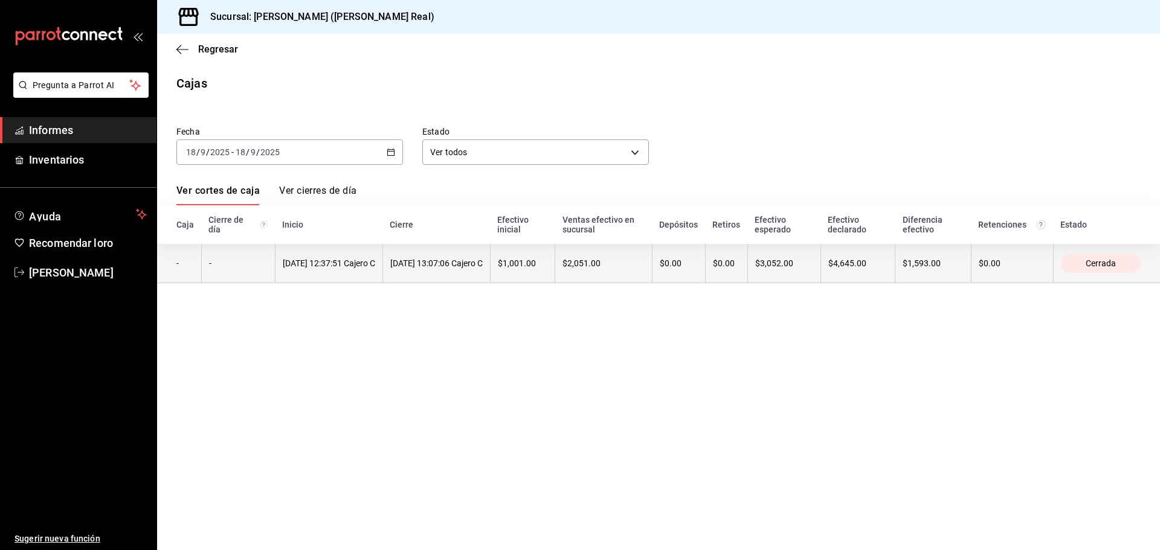
click at [866, 261] on font "$4,645.00" at bounding box center [847, 264] width 38 height 10
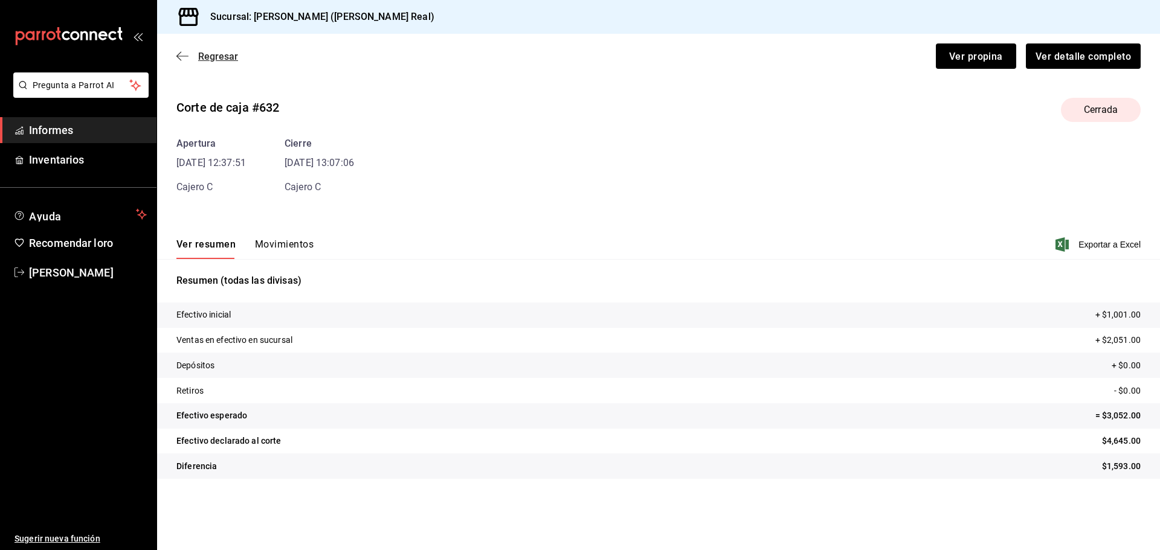
click at [186, 54] on icon "button" at bounding box center [182, 56] width 12 height 11
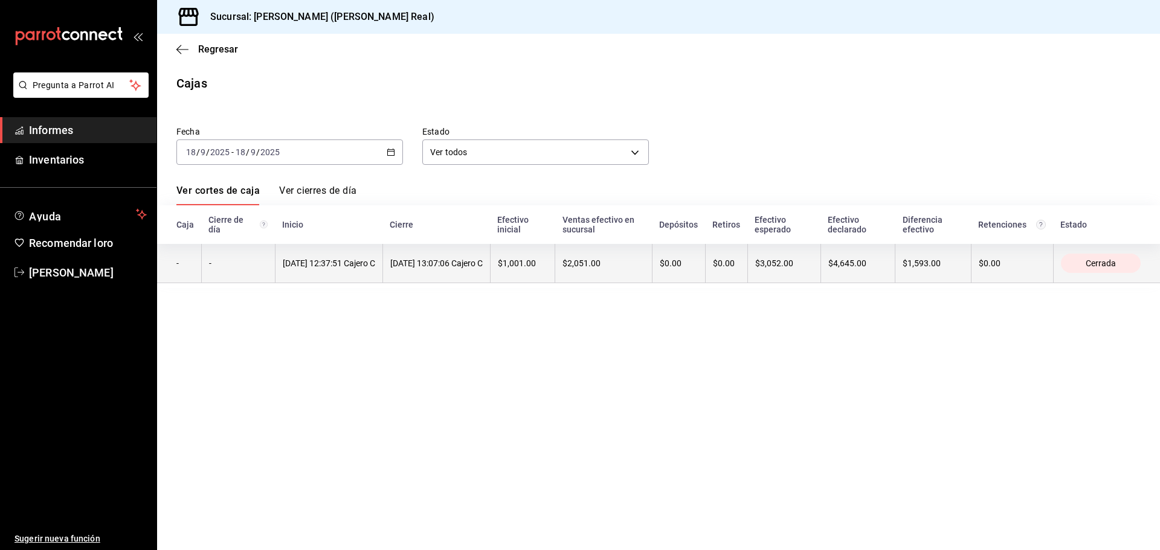
click at [735, 266] on font "$0.00" at bounding box center [724, 264] width 22 height 10
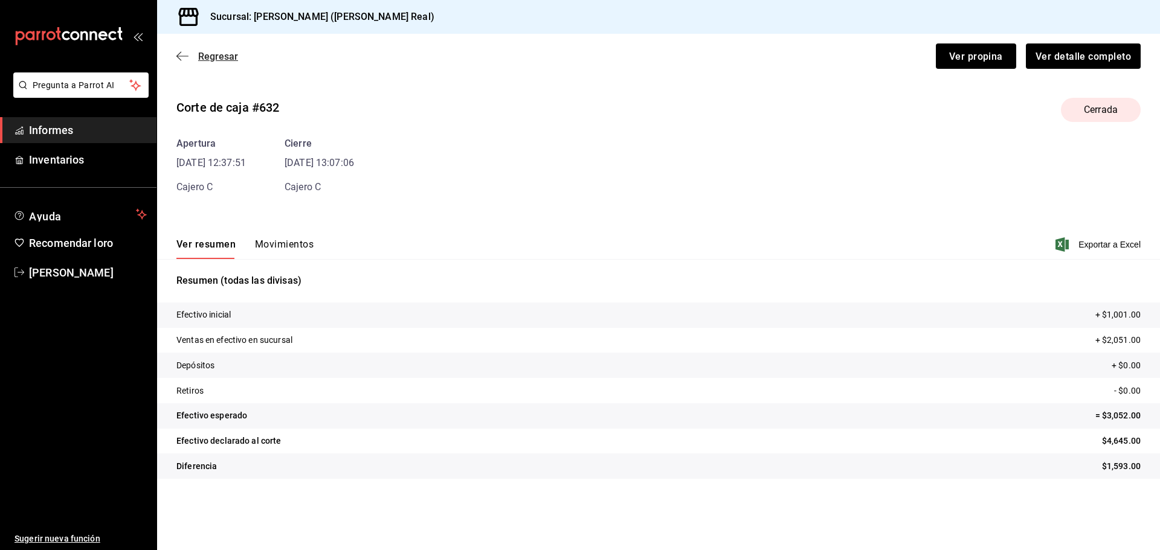
click at [179, 59] on icon "button" at bounding box center [178, 56] width 5 height 9
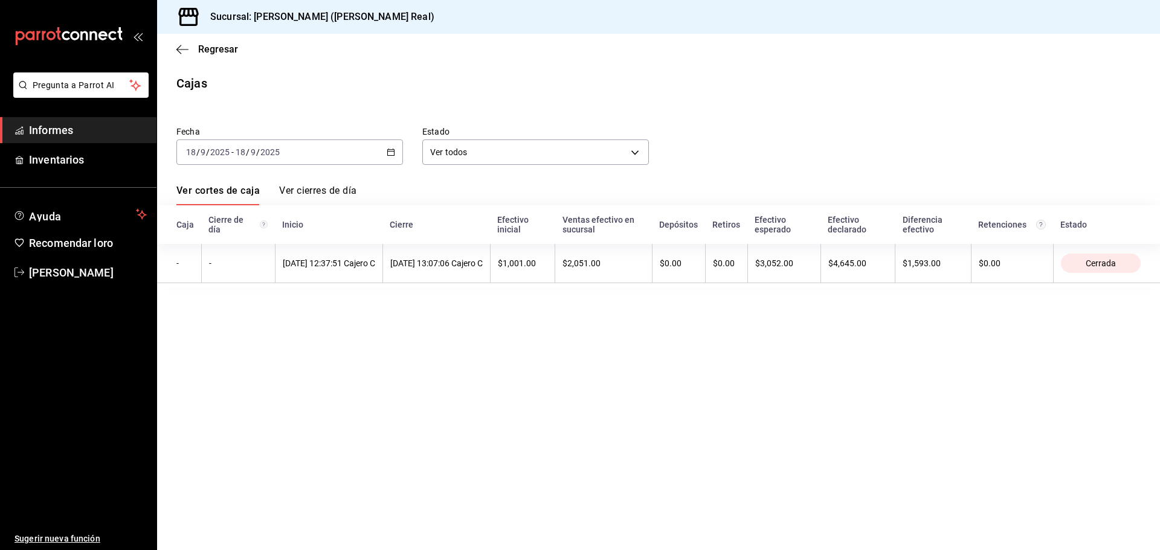
click at [390, 152] on \(Stroke\) "button" at bounding box center [391, 151] width 7 height 1
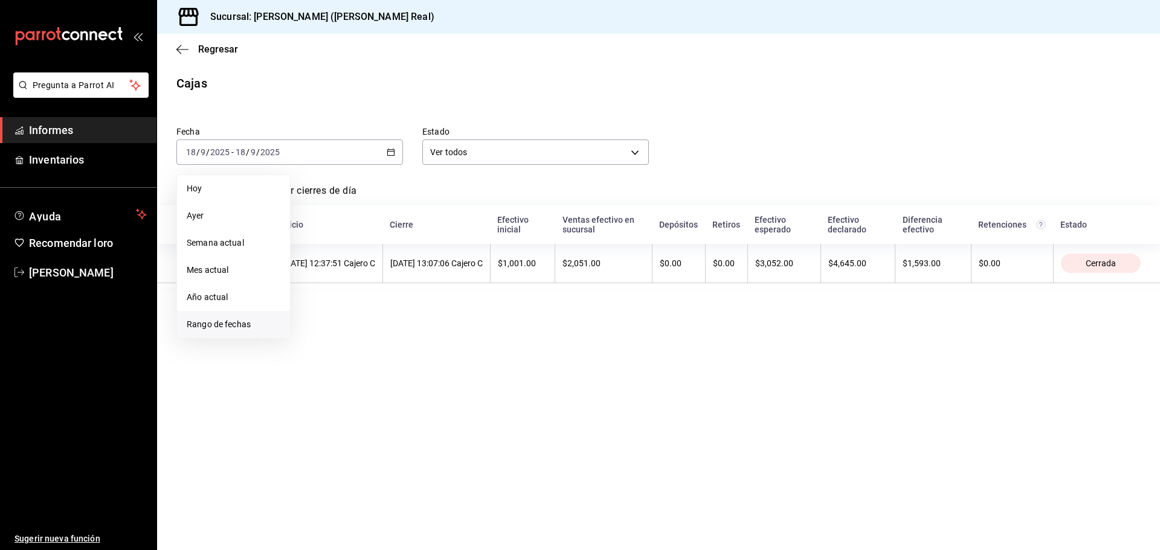
click at [235, 323] on font "Rango de fechas" at bounding box center [219, 325] width 64 height 10
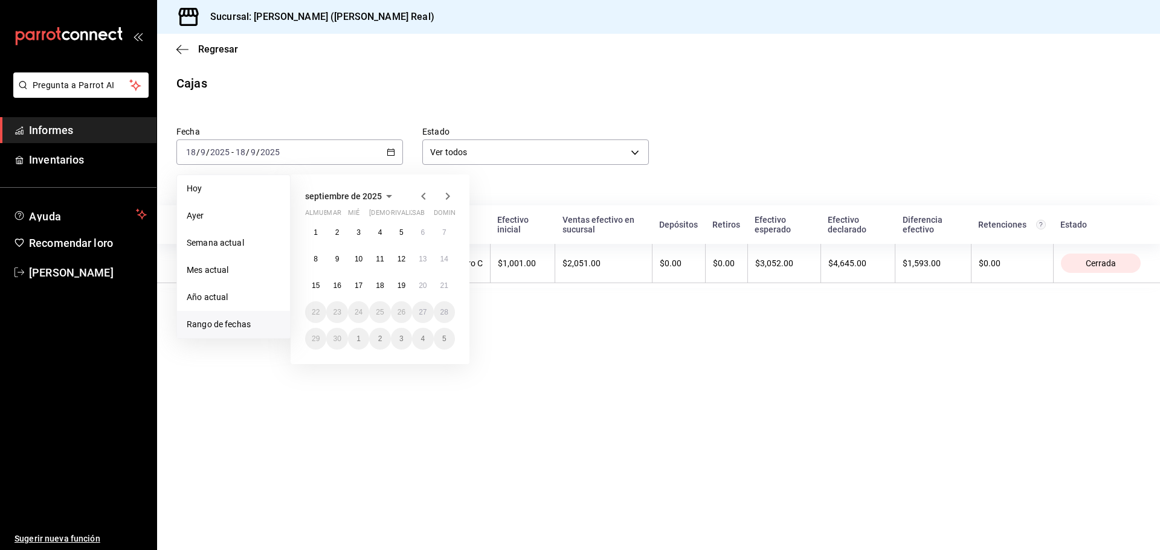
click at [235, 323] on font "Rango de fechas" at bounding box center [219, 325] width 64 height 10
click at [403, 282] on font "19" at bounding box center [401, 285] width 8 height 8
click at [402, 282] on font "19" at bounding box center [401, 285] width 8 height 8
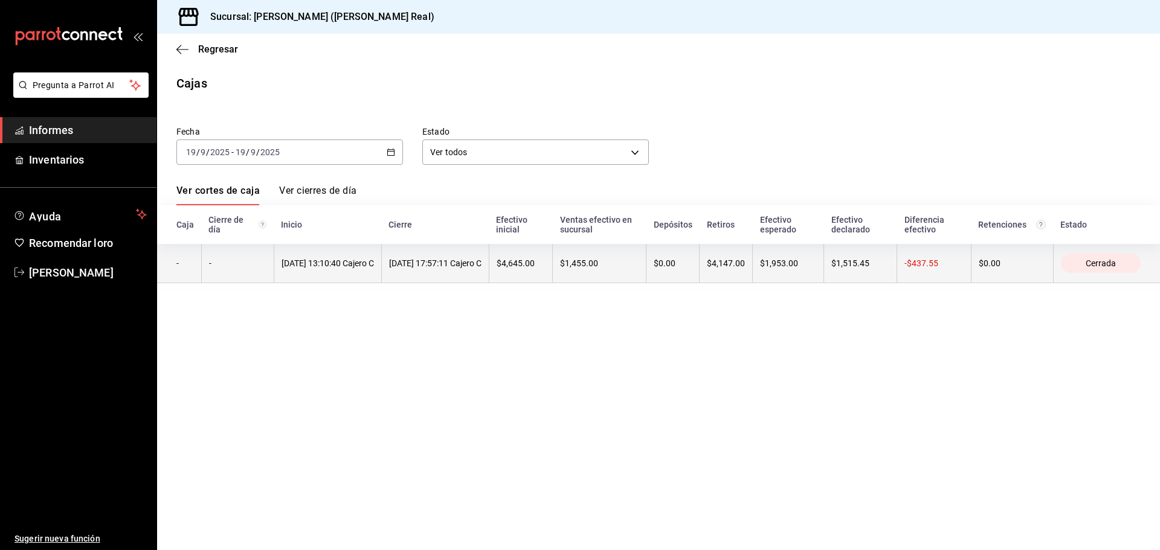
click at [740, 261] on font "$4,147.00" at bounding box center [726, 264] width 38 height 10
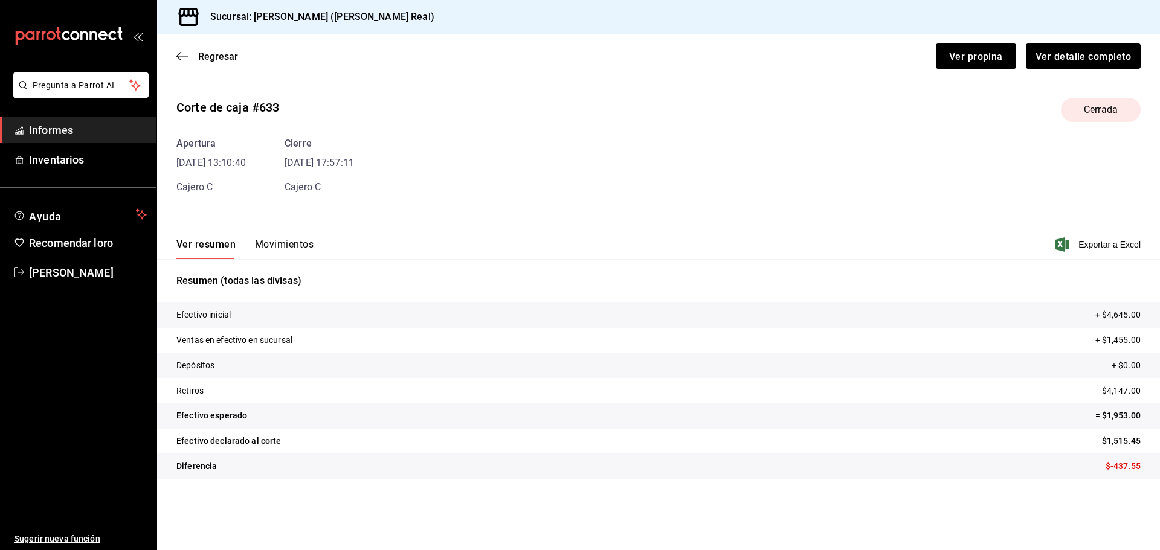
click at [298, 244] on font "Movimientos" at bounding box center [284, 244] width 59 height 11
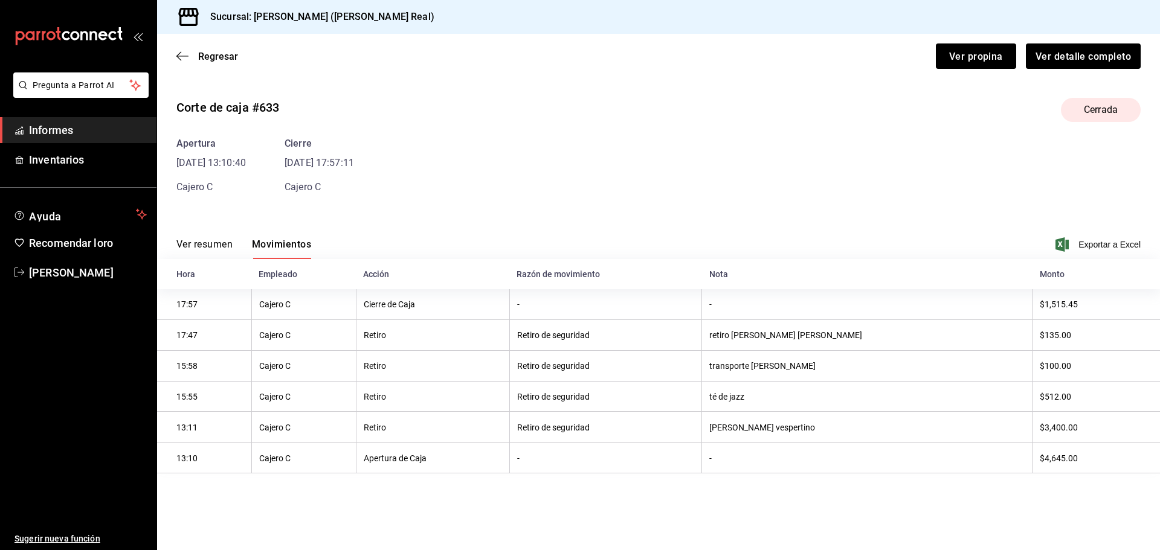
click at [179, 50] on div "Regresar Ver propina Ver detalle completo" at bounding box center [658, 56] width 1003 height 45
click at [181, 57] on icon "button" at bounding box center [182, 56] width 12 height 11
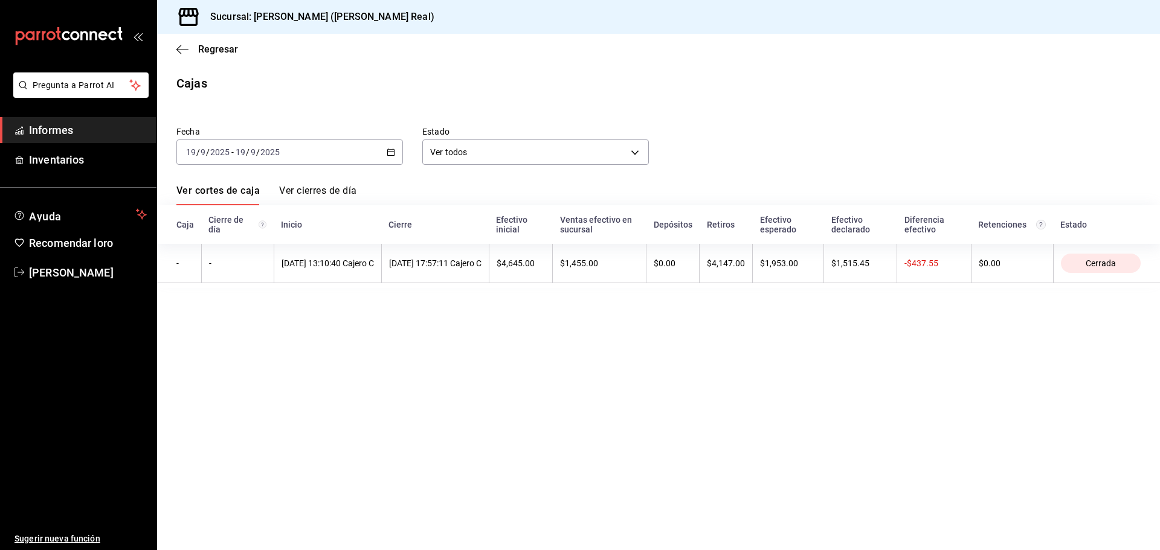
click at [393, 149] on \(Stroke\) "button" at bounding box center [393, 149] width 1 height 1
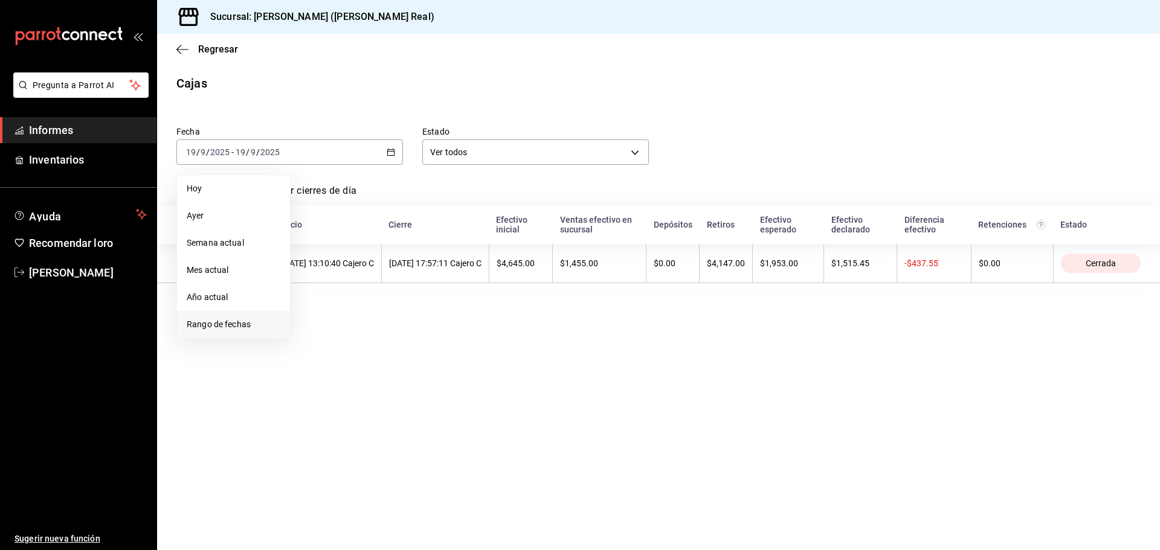
click at [245, 324] on font "Rango de fechas" at bounding box center [219, 325] width 64 height 10
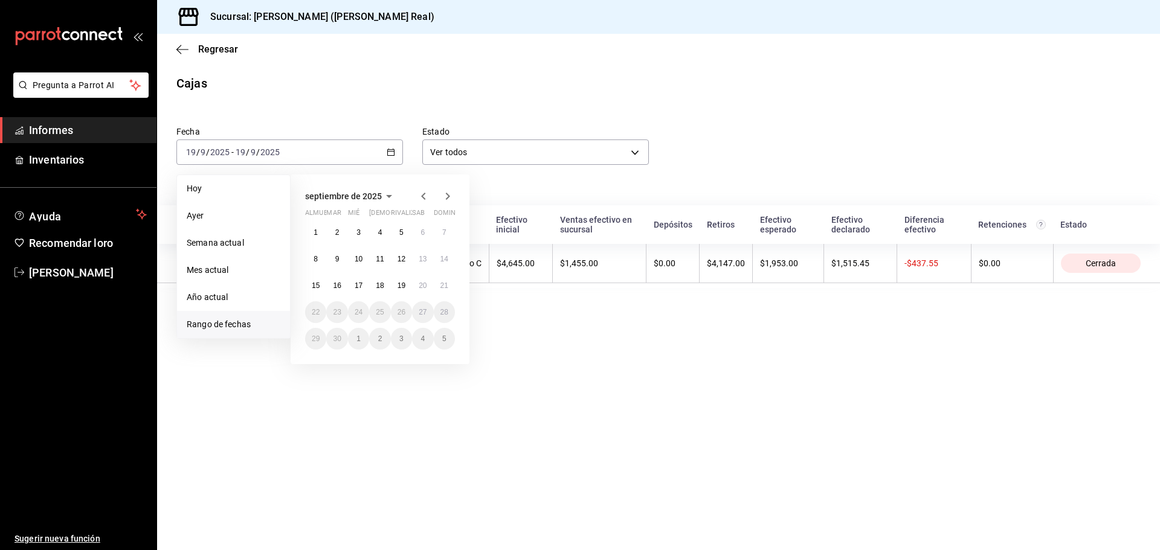
click at [556, 349] on main "Regresar Cajas Fecha 2025-09-19 19 / 9 / 2025 - 2025-09-19 19 / 9 / 2025 Hoy Ay…" at bounding box center [658, 292] width 1003 height 516
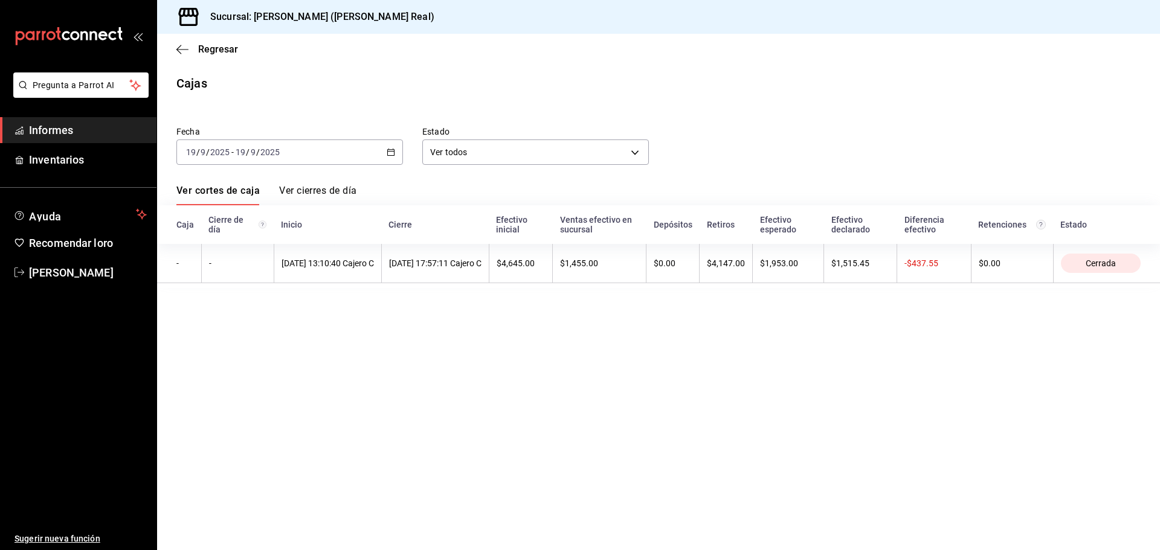
click at [393, 147] on div "2025-09-19 19 / 9 / 2025 - 2025-09-19 19 / 9 / 2025" at bounding box center [289, 152] width 227 height 25
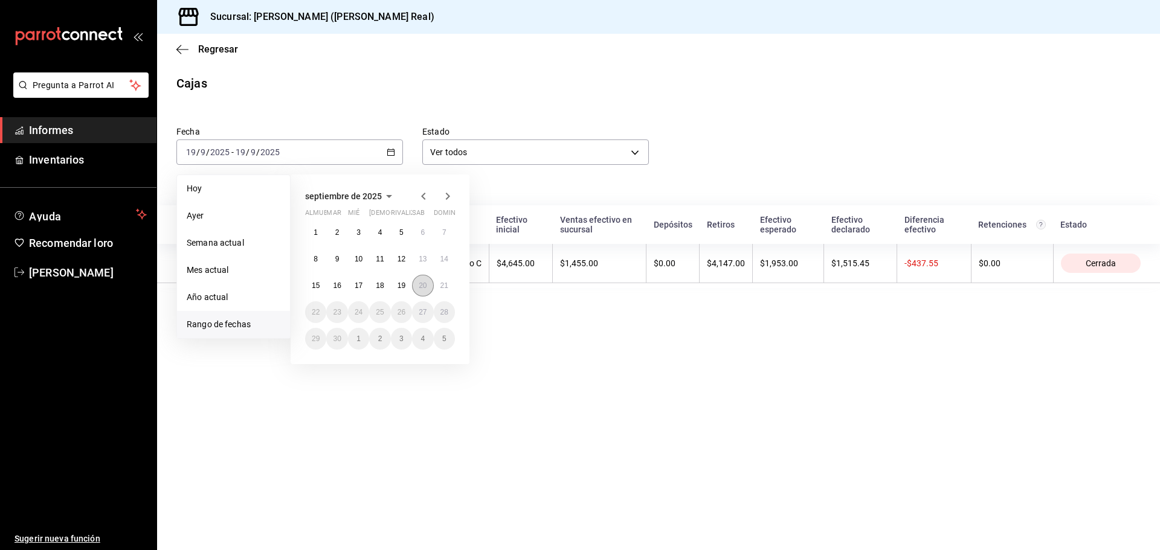
click at [419, 284] on font "20" at bounding box center [423, 285] width 8 height 8
click at [420, 284] on font "20" at bounding box center [423, 285] width 8 height 8
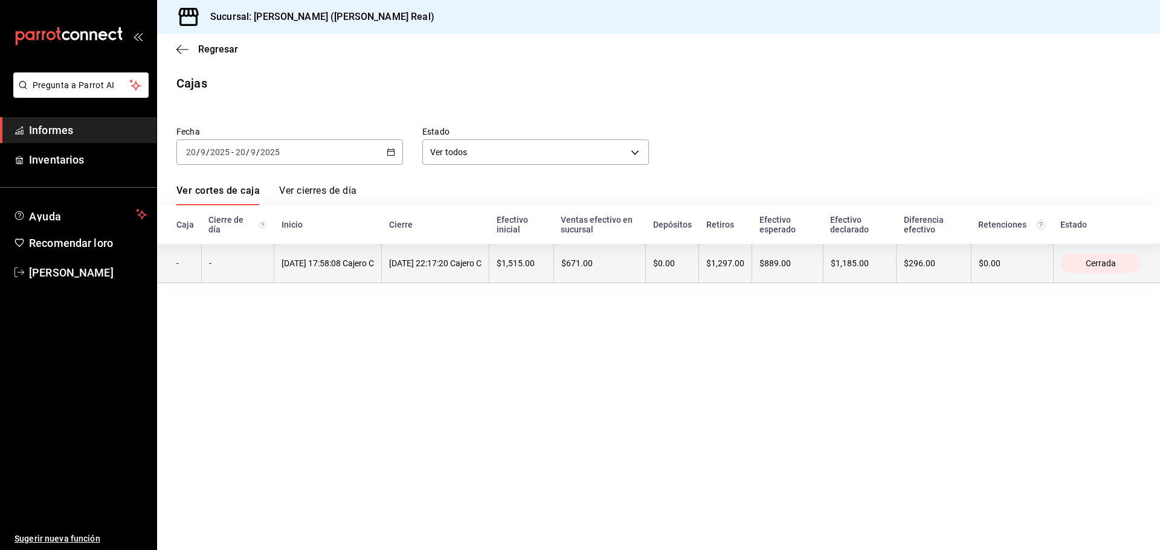
click at [736, 265] on font "$1,297.00" at bounding box center [725, 264] width 38 height 10
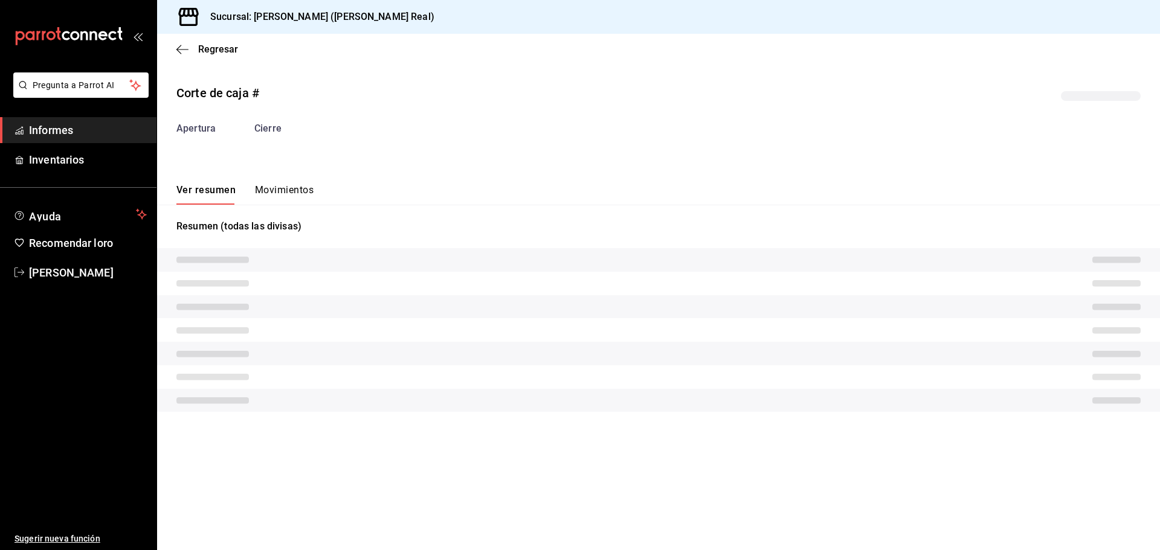
click at [736, 265] on tr at bounding box center [658, 260] width 1003 height 24
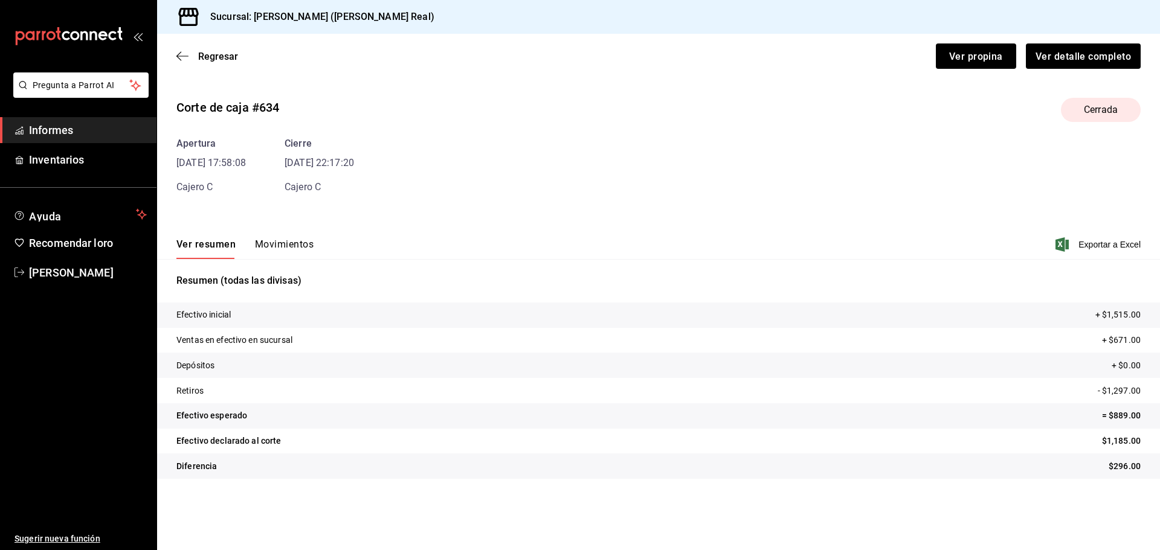
drag, startPoint x: 313, startPoint y: 251, endPoint x: 301, endPoint y: 246, distance: 13.2
click at [311, 251] on div "Ver resumen Movimientos Exportar a Excel" at bounding box center [658, 241] width 1003 height 36
click at [301, 246] on font "Movimientos" at bounding box center [284, 244] width 59 height 11
